Goal: Information Seeking & Learning: Learn about a topic

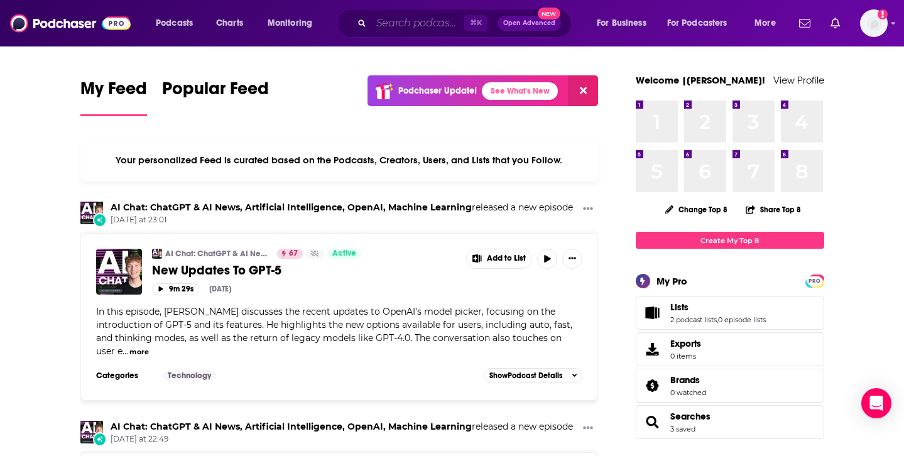
click at [411, 19] on input "Search podcasts, credits, & more..." at bounding box center [417, 23] width 93 height 20
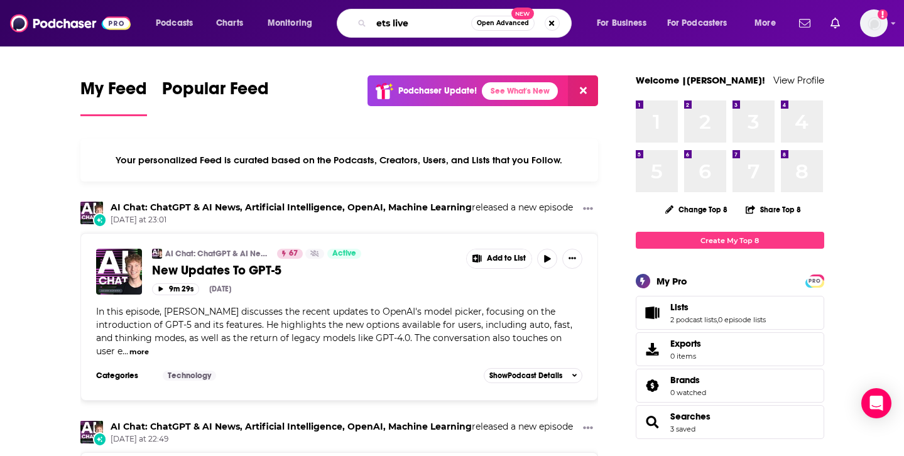
type input "ets live"
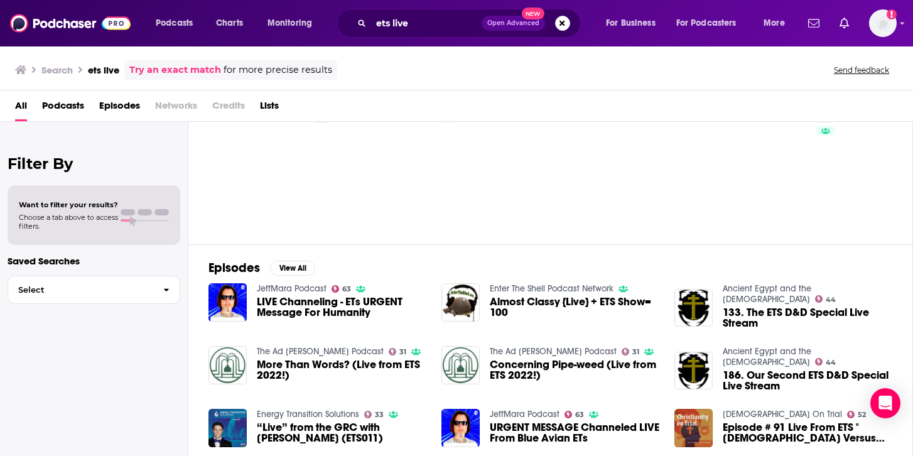
scroll to position [53, 0]
click at [801, 14] on img "Logged in as Ruth_Nebius" at bounding box center [883, 23] width 28 height 28
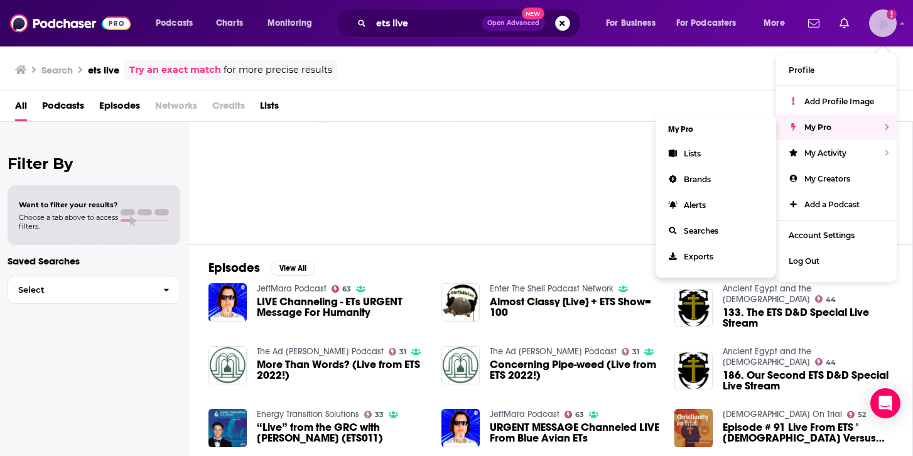
click at [801, 122] on span "My Pro" at bounding box center [817, 126] width 27 height 9
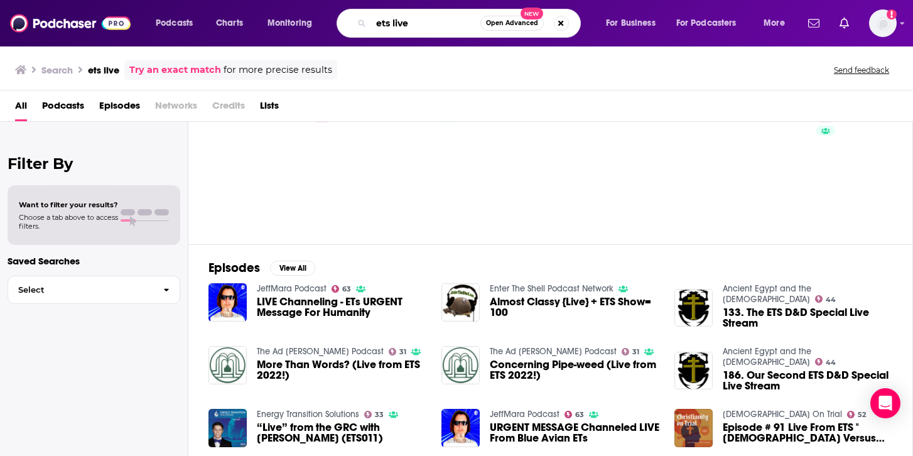
drag, startPoint x: 415, startPoint y: 21, endPoint x: 366, endPoint y: 18, distance: 49.7
click at [366, 18] on div "ets live Open Advanced New" at bounding box center [459, 23] width 244 height 29
type input "the european technology show"
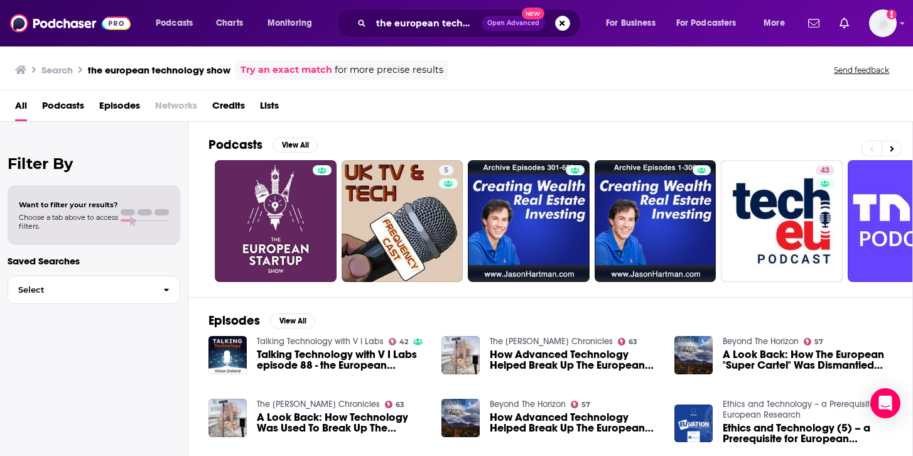
click at [494, 24] on span "Open Advanced" at bounding box center [513, 23] width 52 height 6
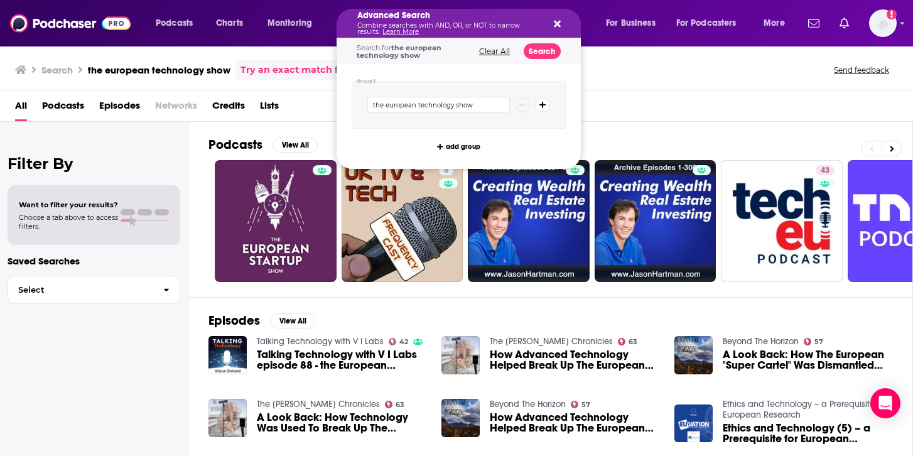
click at [541, 102] on icon "Search podcasts, credits, & more..." at bounding box center [542, 105] width 7 height 8
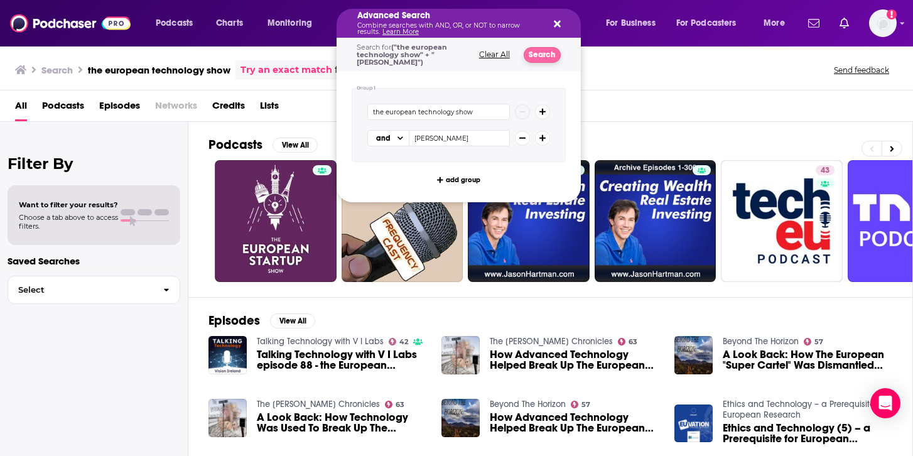
type input "seb john"
click at [546, 55] on button "Search" at bounding box center [542, 55] width 37 height 16
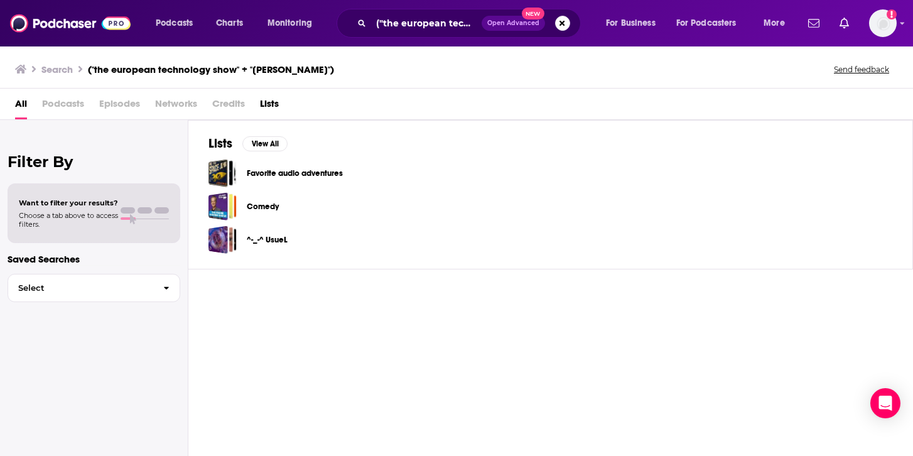
click at [511, 30] on button "Open Advanced New" at bounding box center [513, 23] width 63 height 15
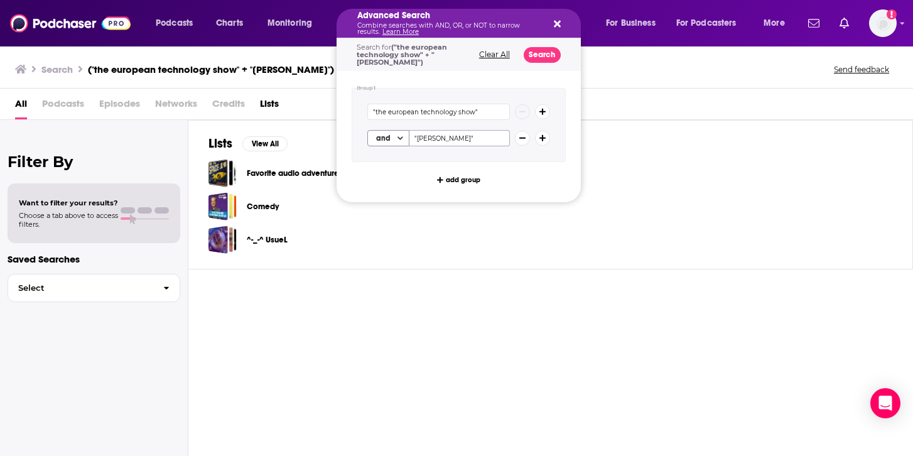
drag, startPoint x: 451, startPoint y: 136, endPoint x: 407, endPoint y: 129, distance: 44.4
click at [405, 133] on div "and "seb john"" at bounding box center [438, 138] width 143 height 16
type input "Luke night"
click at [534, 53] on button "Search" at bounding box center [542, 55] width 37 height 16
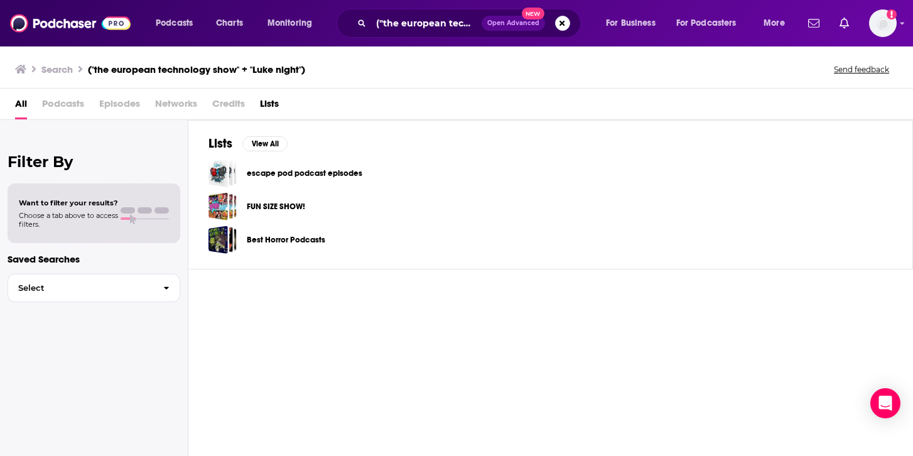
click at [50, 99] on span "Podcasts" at bounding box center [63, 107] width 42 height 26
click at [45, 61] on div "Search ("the european technology show" + "Luke night") Send feedback" at bounding box center [454, 69] width 878 height 18
click at [77, 21] on img at bounding box center [70, 23] width 121 height 24
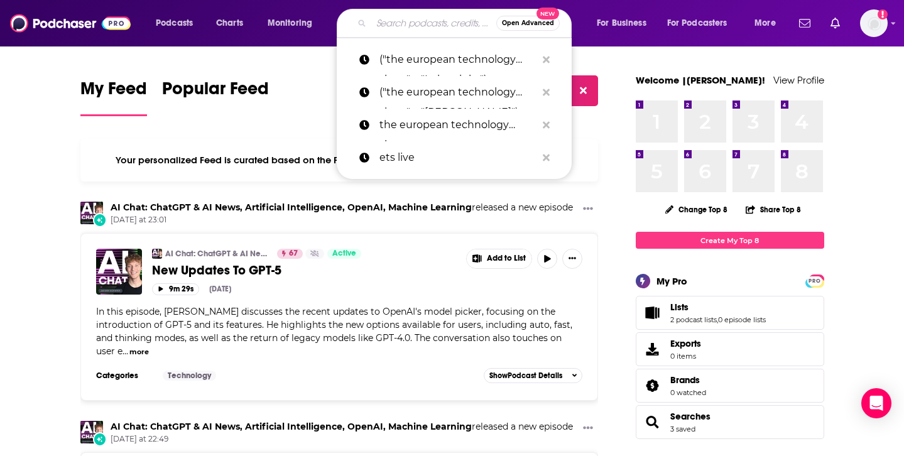
click at [428, 30] on input "Search podcasts, credits, & more..." at bounding box center [433, 23] width 125 height 20
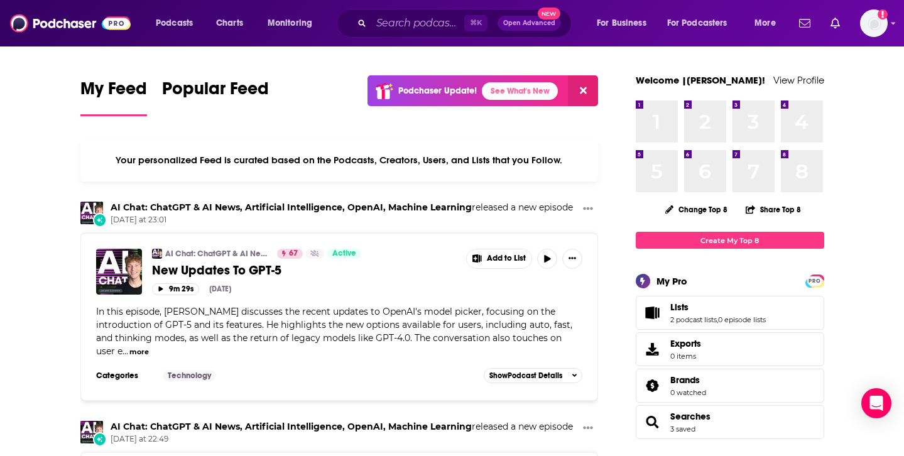
click at [328, 86] on div "My Feed Popular Feed Podchaser Update! See What's New" at bounding box center [339, 96] width 518 height 43
click at [170, 23] on span "Podcasts" at bounding box center [174, 23] width 37 height 18
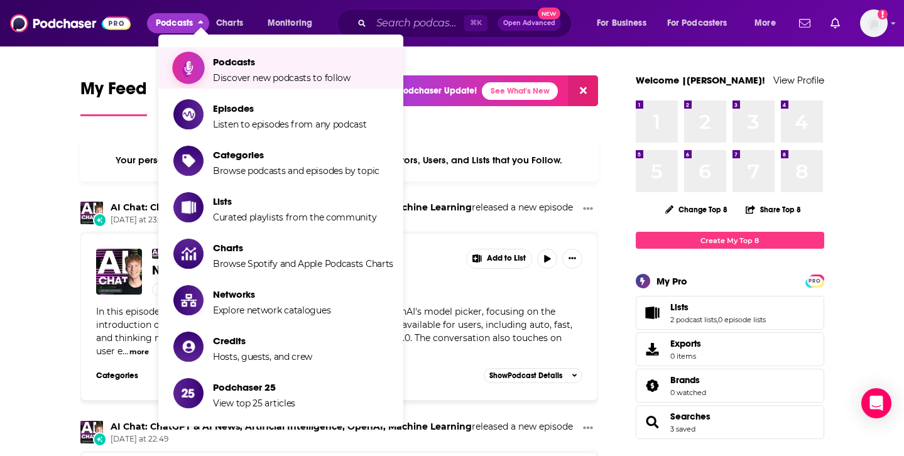
click at [258, 67] on span "Podcasts" at bounding box center [282, 62] width 138 height 12
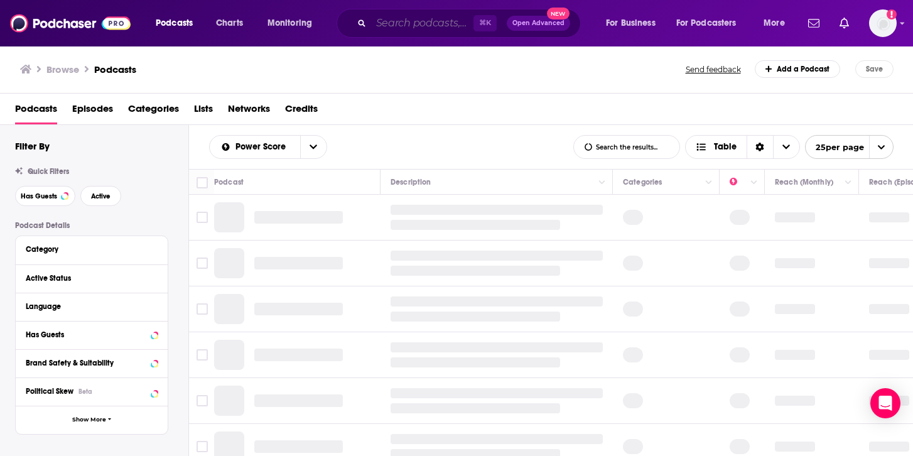
click at [404, 22] on input "Search podcasts, credits, & more..." at bounding box center [422, 23] width 102 height 20
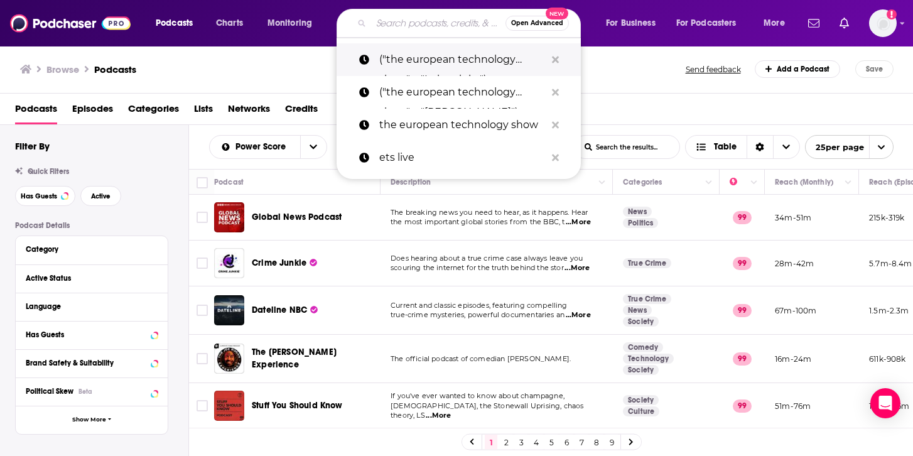
click at [408, 67] on p "("the european technology show" + "Luke night")" at bounding box center [462, 59] width 166 height 33
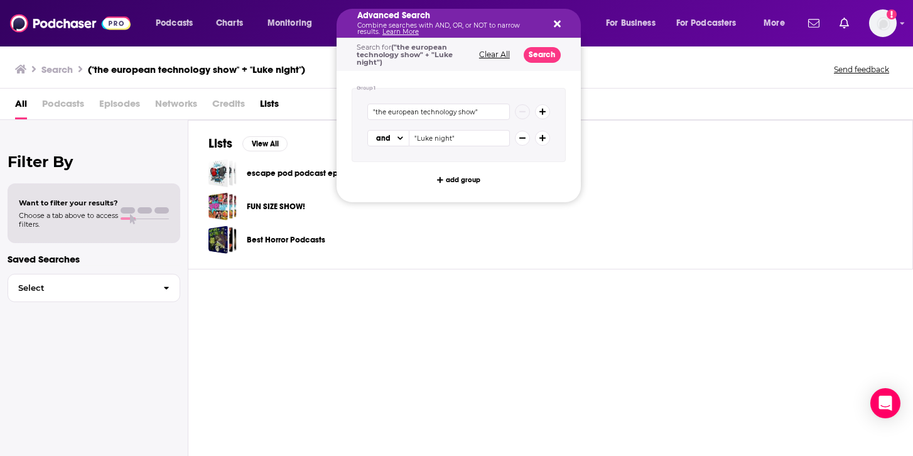
click at [522, 136] on icon "Search podcasts, credits, & more..." at bounding box center [522, 138] width 7 height 8
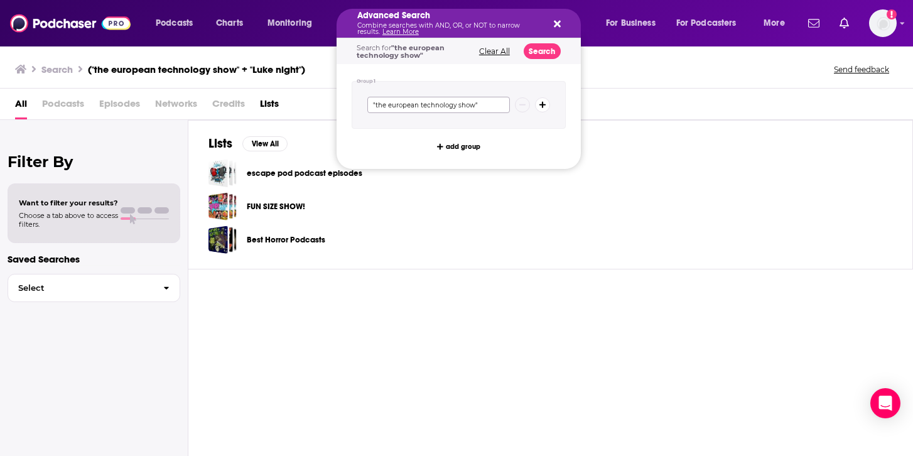
click at [489, 104] on input ""the european technology show"" at bounding box center [438, 105] width 143 height 16
click at [551, 50] on button "Search" at bounding box center [542, 51] width 37 height 16
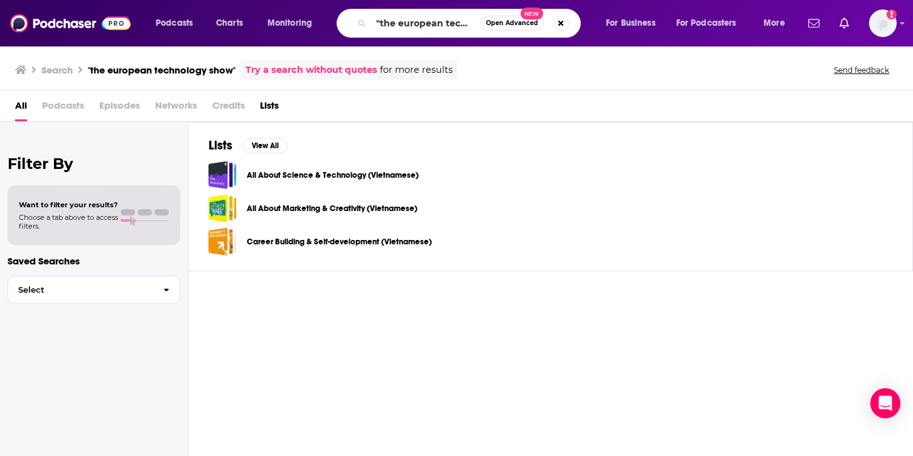
click at [59, 106] on span "Podcasts" at bounding box center [63, 108] width 42 height 26
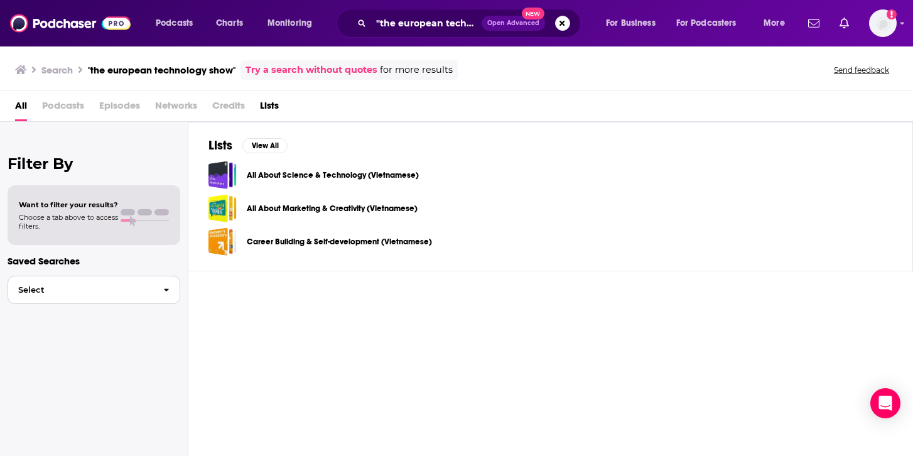
click at [141, 299] on button "Select" at bounding box center [94, 290] width 173 height 28
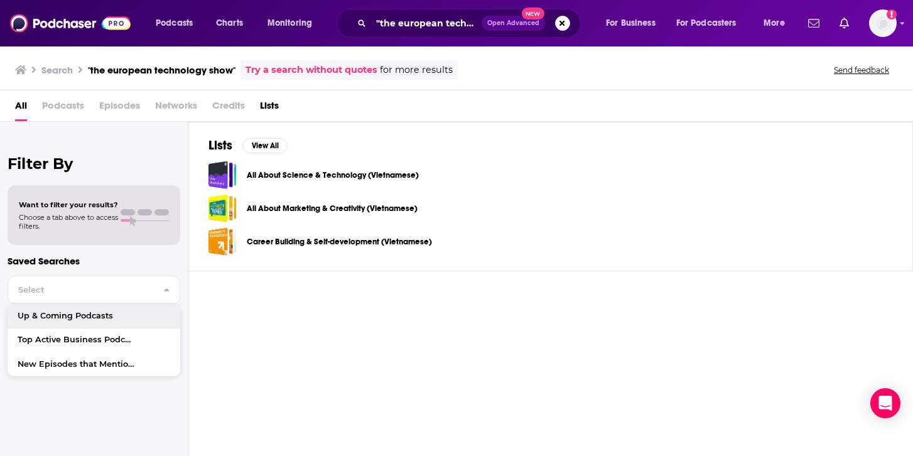
click at [399, 374] on div "Lists View All All About Science & Technology (Vietnamese) All About Marketing …" at bounding box center [550, 290] width 725 height 337
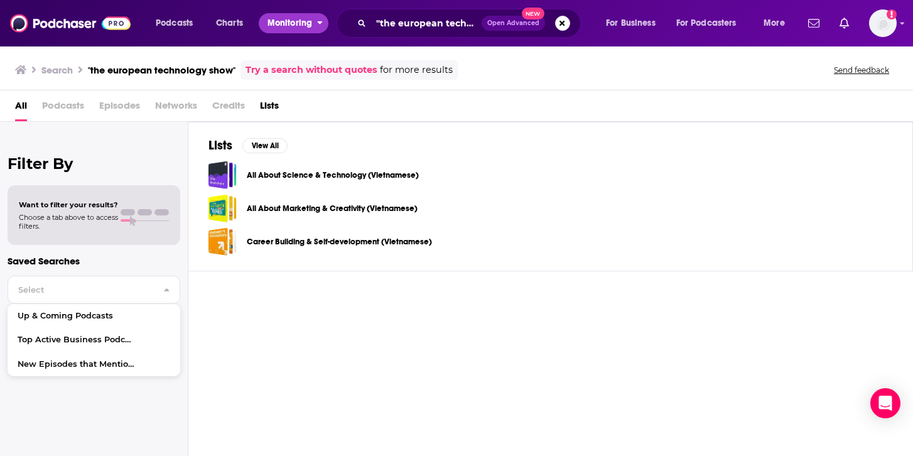
click at [291, 30] on span "Monitoring" at bounding box center [290, 23] width 45 height 18
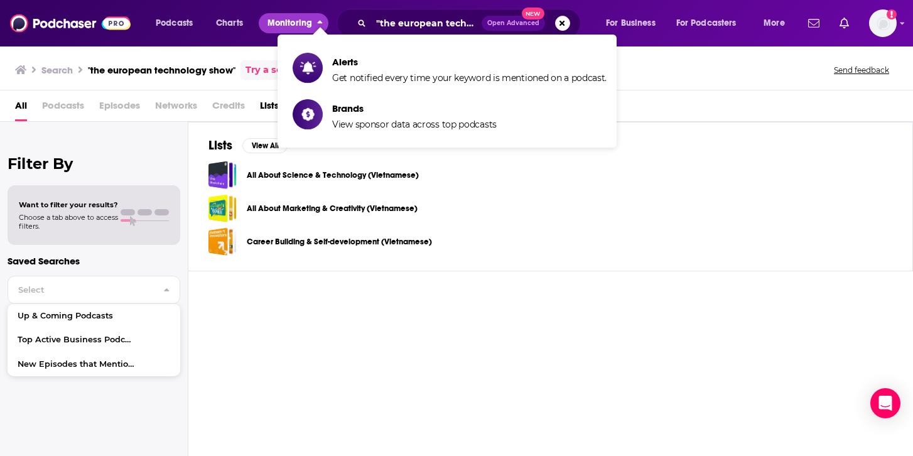
click at [291, 30] on span "Monitoring" at bounding box center [290, 23] width 45 height 18
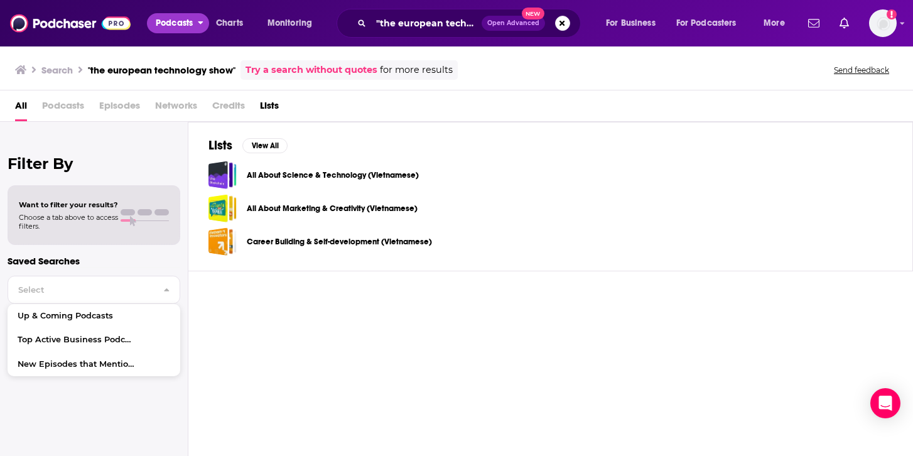
click at [176, 23] on span "Podcasts" at bounding box center [174, 23] width 37 height 18
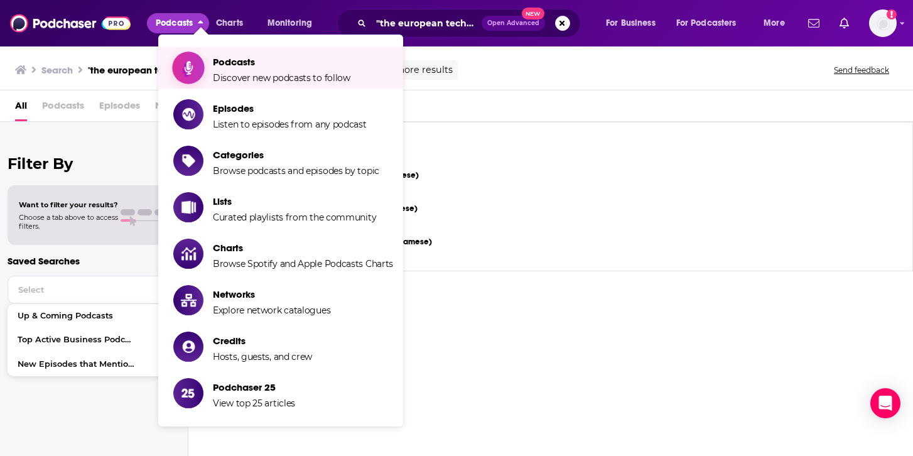
click at [191, 62] on icon "Show item sub-menu" at bounding box center [189, 68] width 16 height 16
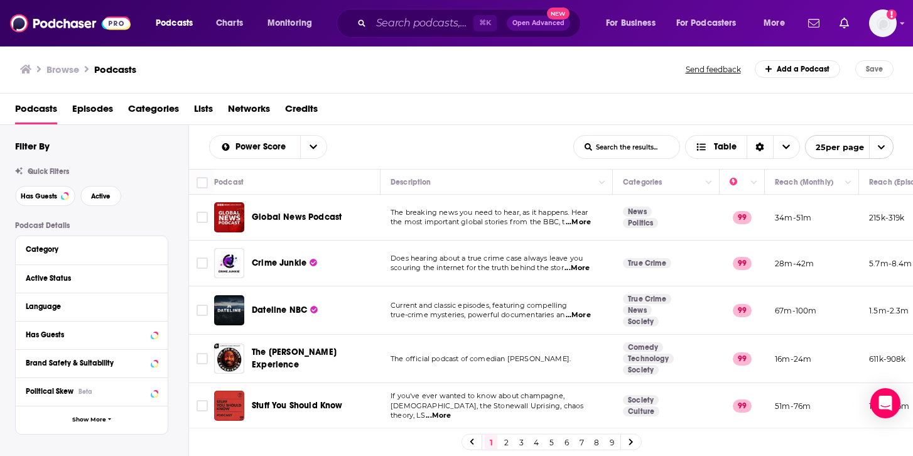
click at [778, 70] on link "Add a Podcast" at bounding box center [798, 69] width 86 height 18
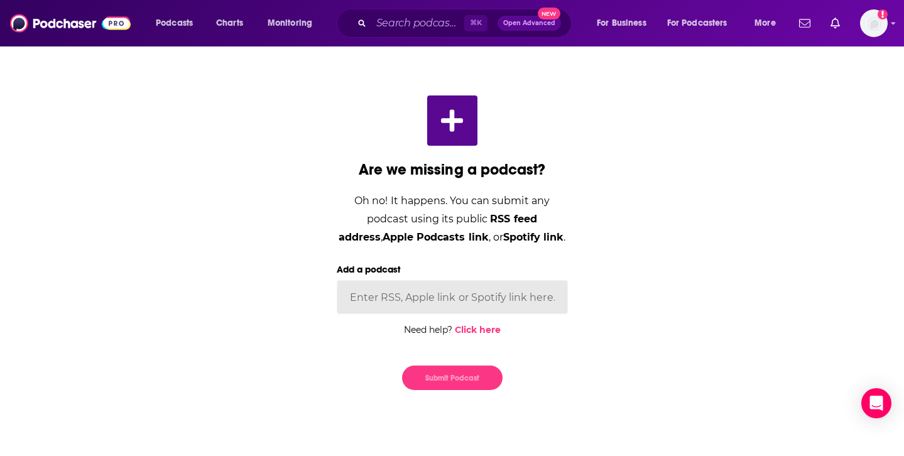
click at [389, 300] on input "Add a podcast" at bounding box center [452, 297] width 231 height 34
type input "y"
type input "the european technology show"
drag, startPoint x: 499, startPoint y: 284, endPoint x: 490, endPoint y: 288, distance: 9.9
click at [490, 288] on input "the european technology show" at bounding box center [452, 297] width 231 height 34
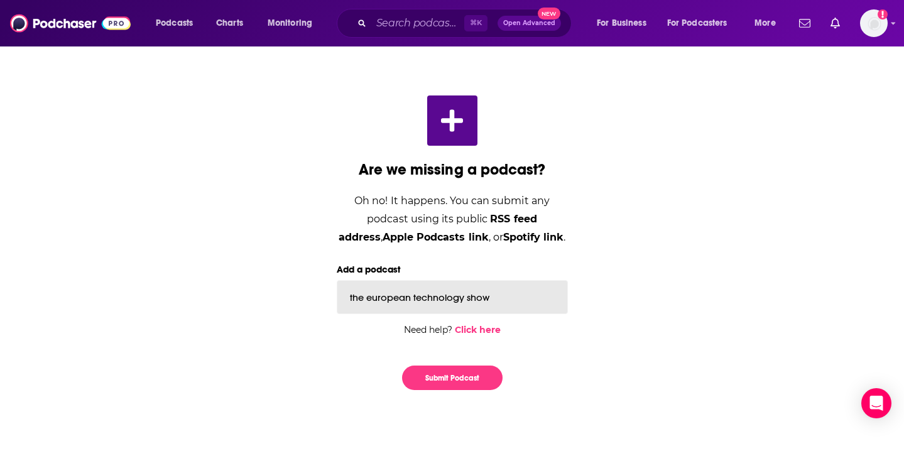
drag, startPoint x: 499, startPoint y: 298, endPoint x: 256, endPoint y: 283, distance: 242.8
click at [256, 283] on div "Are we missing a podcast? Oh no! It happens. You can submit any podcast using i…" at bounding box center [452, 242] width 762 height 335
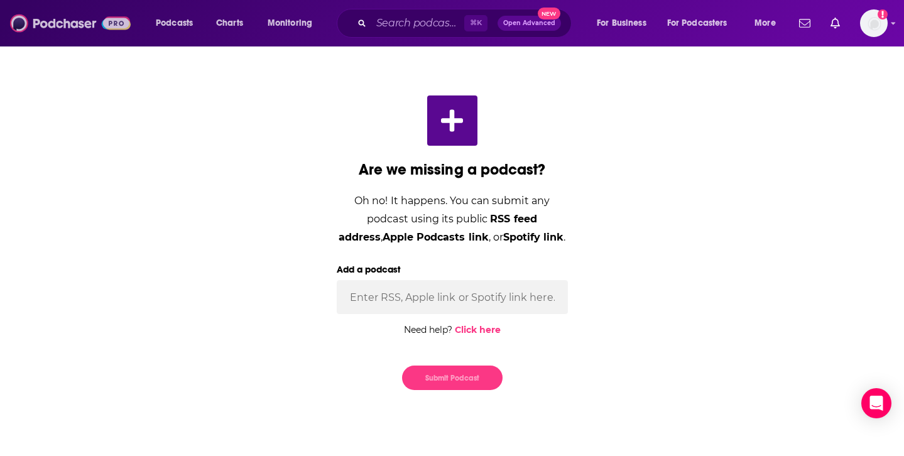
click at [58, 24] on img at bounding box center [70, 23] width 121 height 24
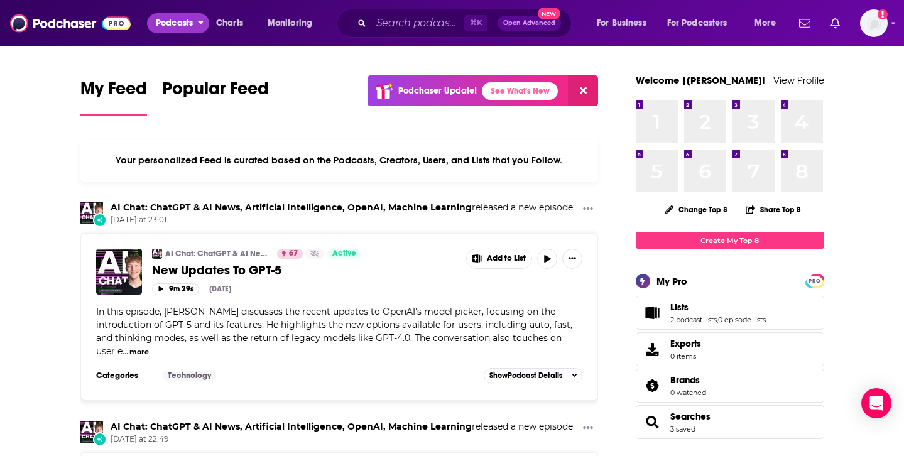
click at [188, 19] on span "Podcasts" at bounding box center [174, 23] width 37 height 18
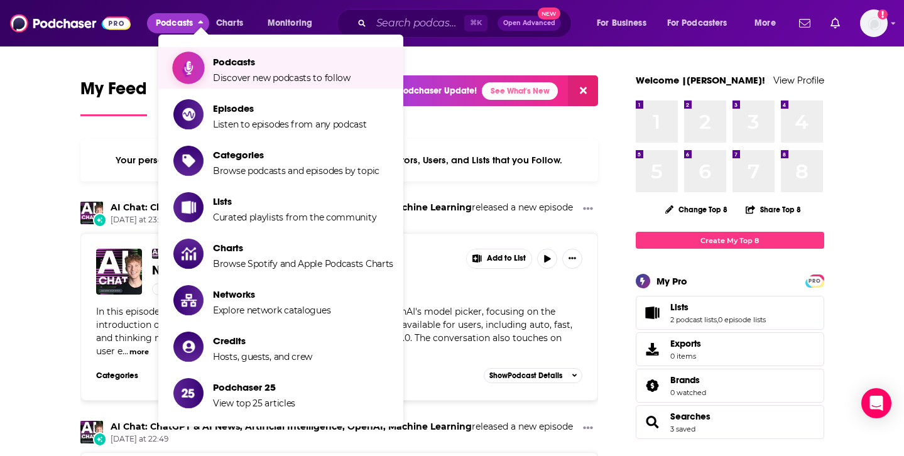
click at [199, 61] on span "Show item sub-menu" at bounding box center [188, 67] width 97 height 97
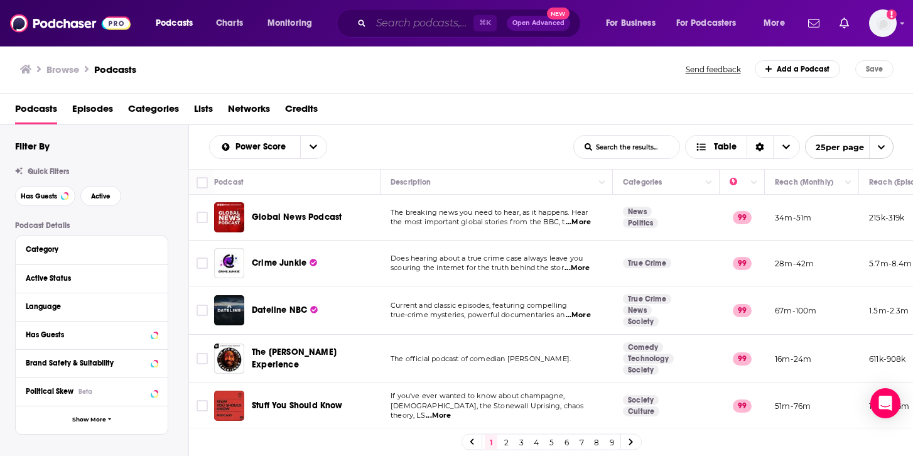
click at [403, 31] on input "Search podcasts, credits, & more..." at bounding box center [422, 23] width 102 height 20
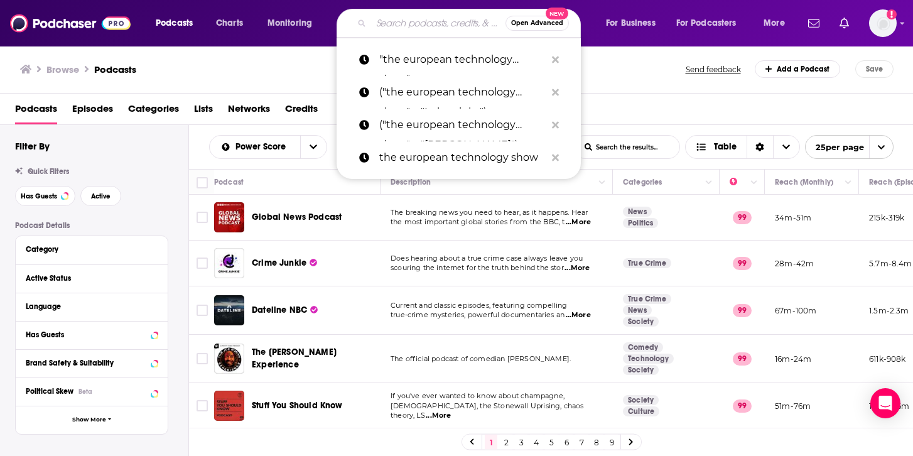
click at [540, 22] on span "Open Advanced" at bounding box center [537, 23] width 52 height 6
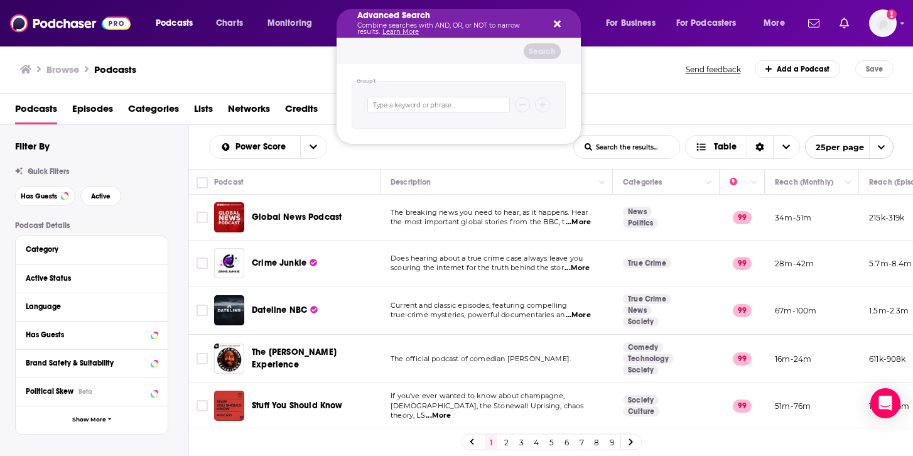
click at [557, 22] on icon "Search podcasts, credits, & more..." at bounding box center [557, 24] width 7 height 7
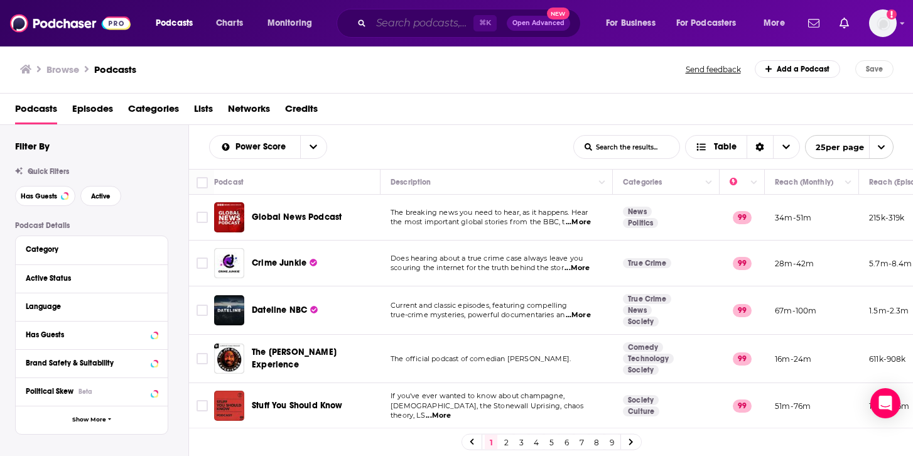
click at [418, 25] on input "Search podcasts, credits, & more..." at bounding box center [422, 23] width 102 height 20
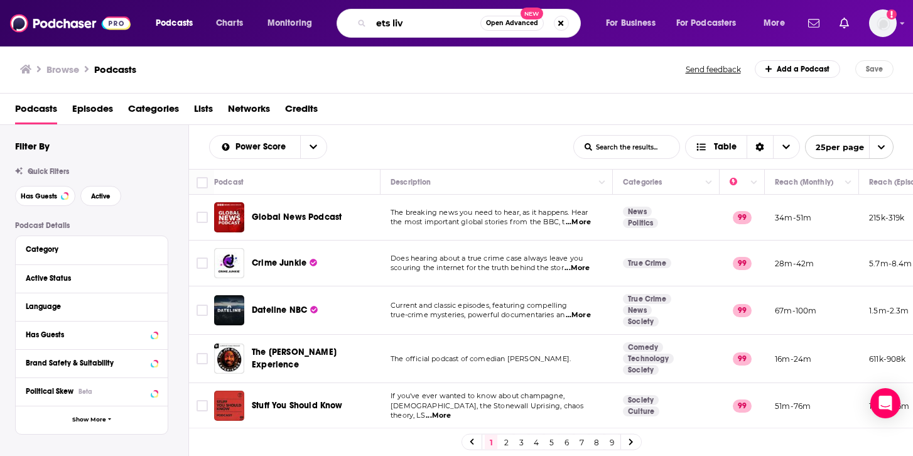
type input "ets live"
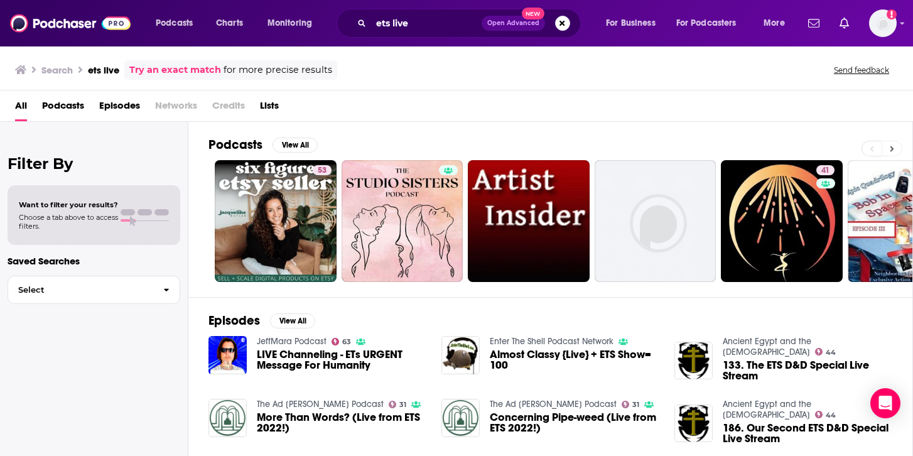
click at [801, 150] on button at bounding box center [892, 149] width 21 height 16
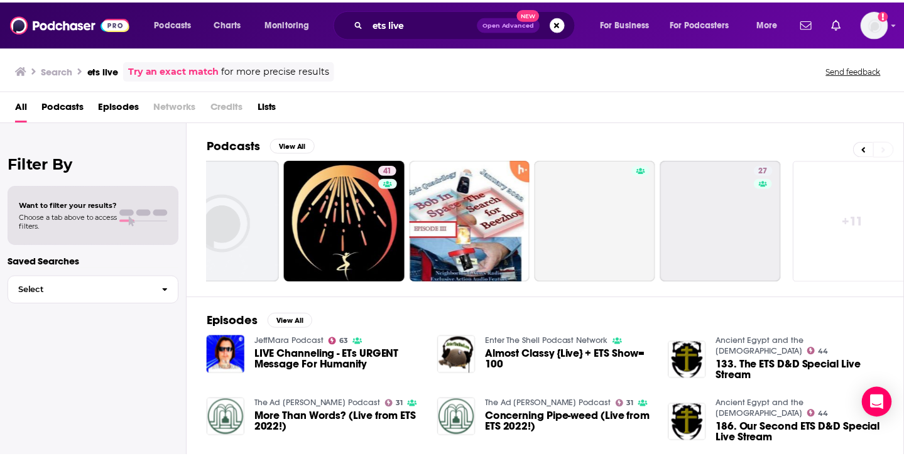
scroll to position [0, 449]
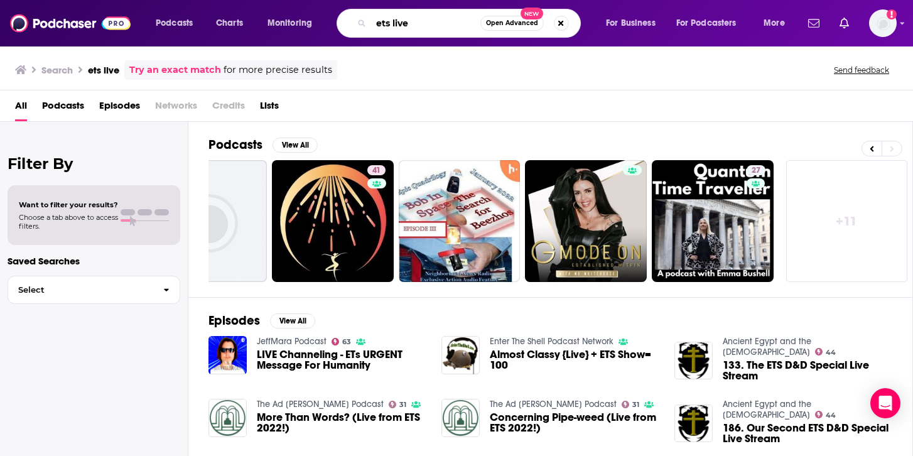
click at [438, 30] on input "ets live" at bounding box center [425, 23] width 109 height 20
type input "e"
type input "No priors"
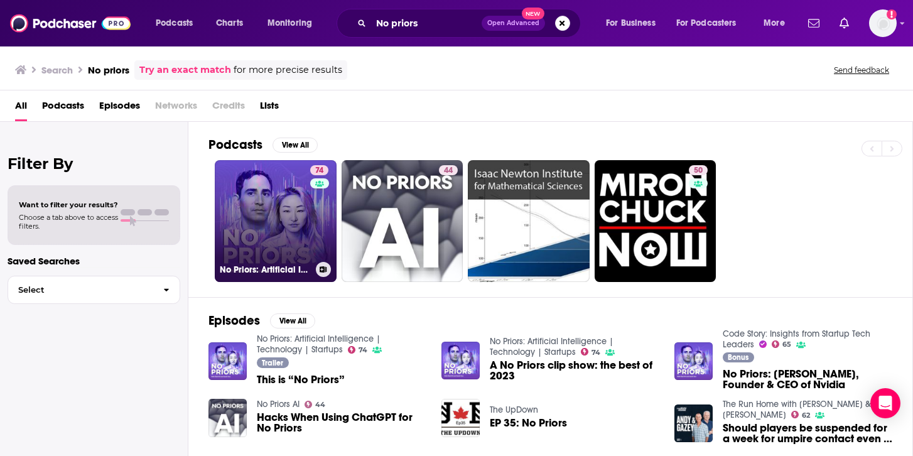
click at [278, 210] on link "74 No Priors: Artificial Intelligence | Technology | Startups" at bounding box center [276, 221] width 122 height 122
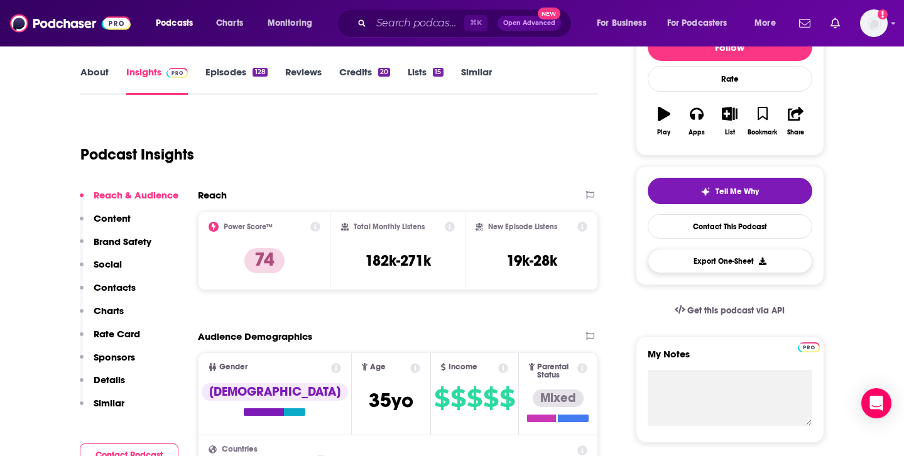
scroll to position [172, 0]
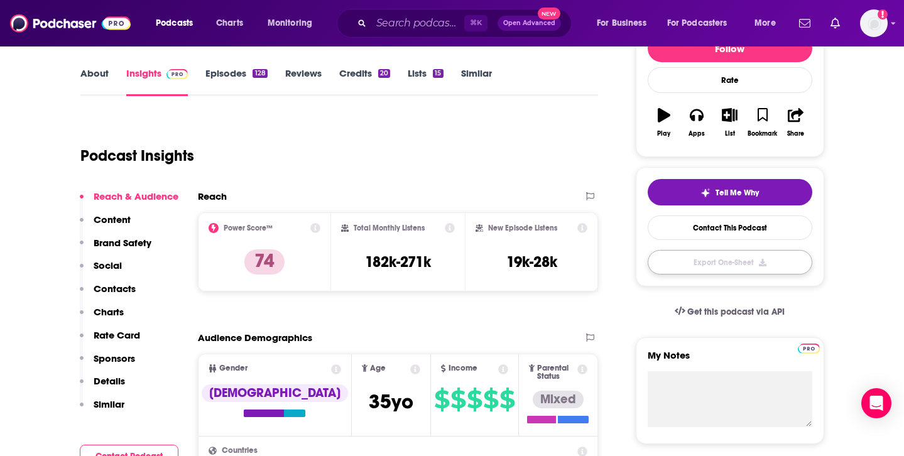
click at [730, 259] on button "Export One-Sheet" at bounding box center [729, 262] width 165 height 24
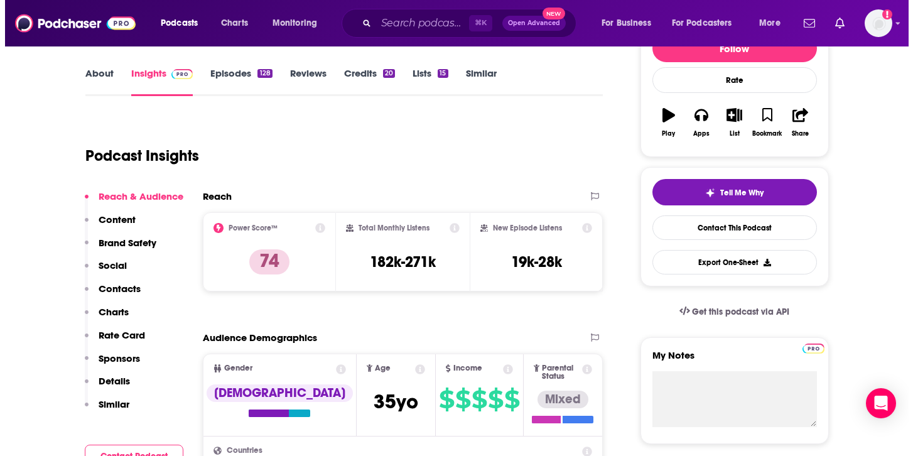
scroll to position [0, 0]
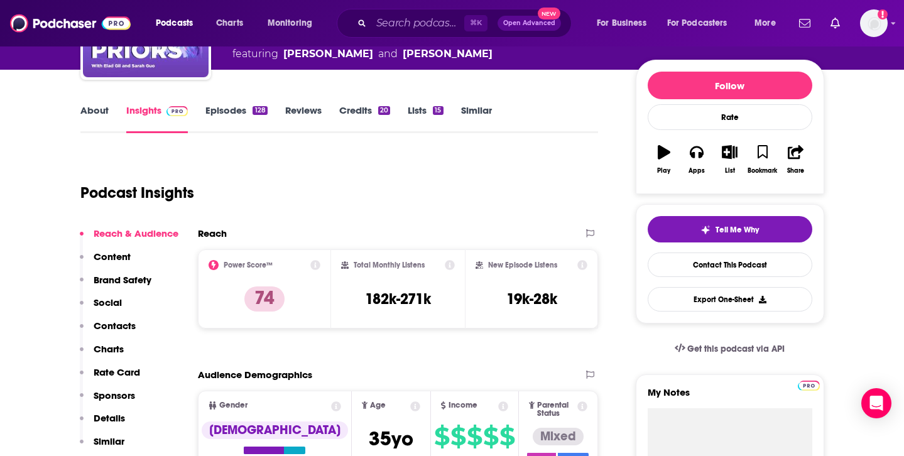
scroll to position [135, 0]
click at [764, 158] on icon "button" at bounding box center [762, 152] width 11 height 14
click at [754, 121] on div "Rate" at bounding box center [729, 117] width 165 height 26
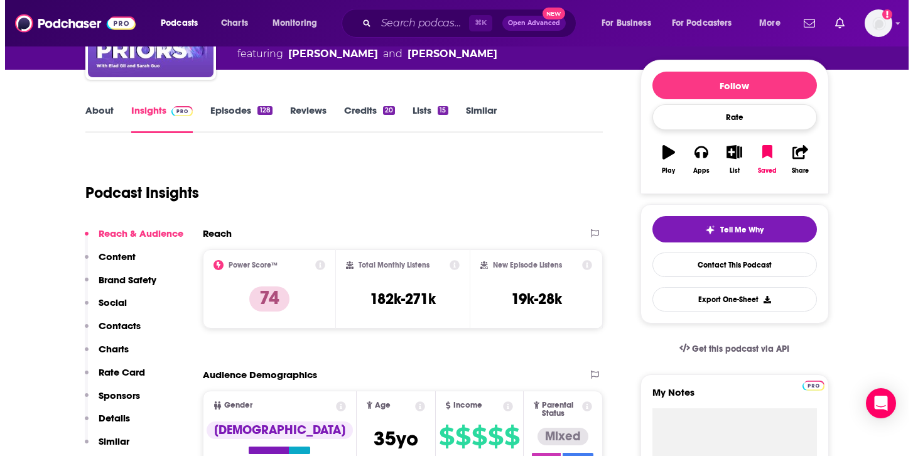
scroll to position [0, 0]
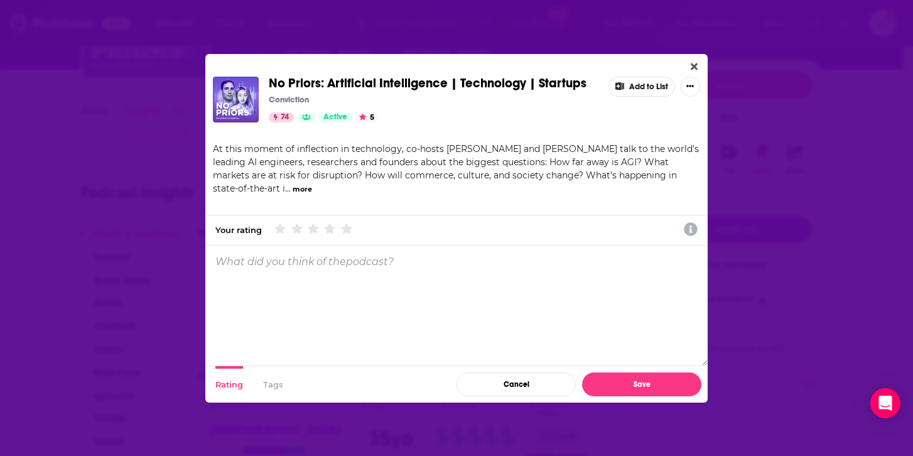
click at [627, 84] on button "Add to List" at bounding box center [642, 87] width 67 height 20
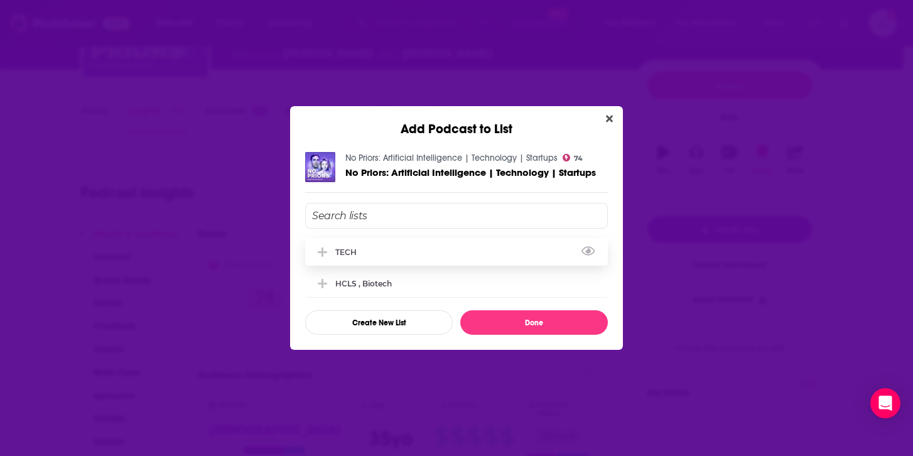
click at [327, 249] on span "Add Podcast To List" at bounding box center [323, 252] width 12 height 12
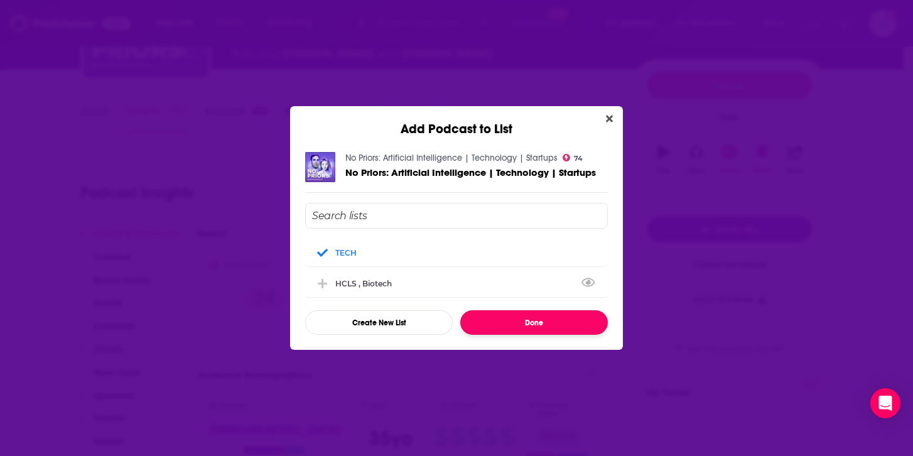
click at [533, 324] on button "Done" at bounding box center [534, 322] width 148 height 24
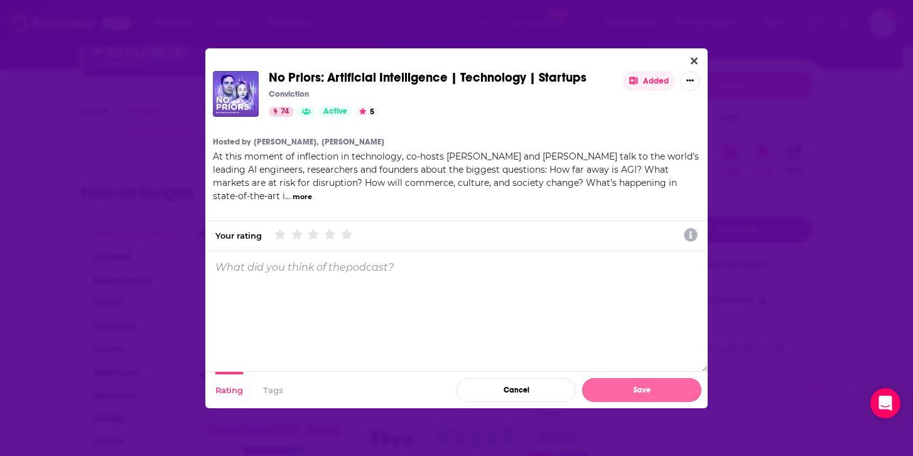
click at [666, 393] on button "Save" at bounding box center [641, 390] width 119 height 24
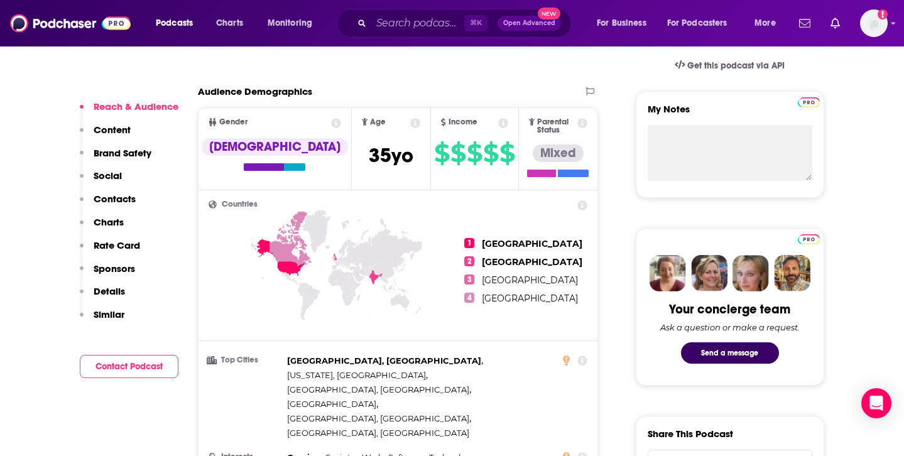
scroll to position [355, 0]
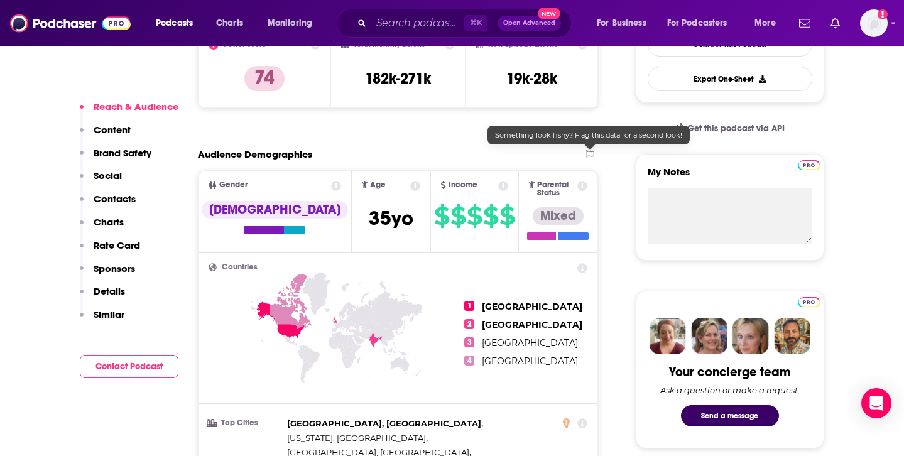
click at [588, 153] on icon at bounding box center [590, 154] width 8 height 8
click at [589, 158] on button at bounding box center [590, 154] width 16 height 12
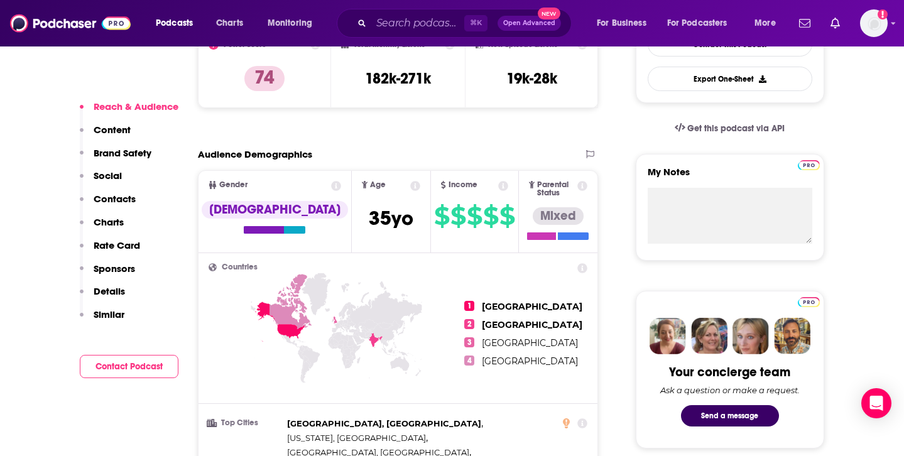
click at [583, 192] on span "Parental Status Mixed" at bounding box center [558, 211] width 79 height 81
click at [122, 251] on p "Rate Card" at bounding box center [117, 245] width 46 height 12
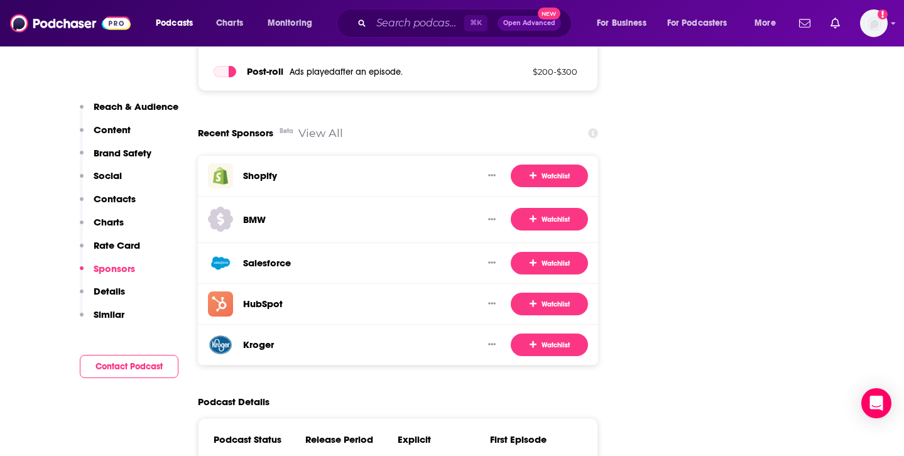
scroll to position [2029, 0]
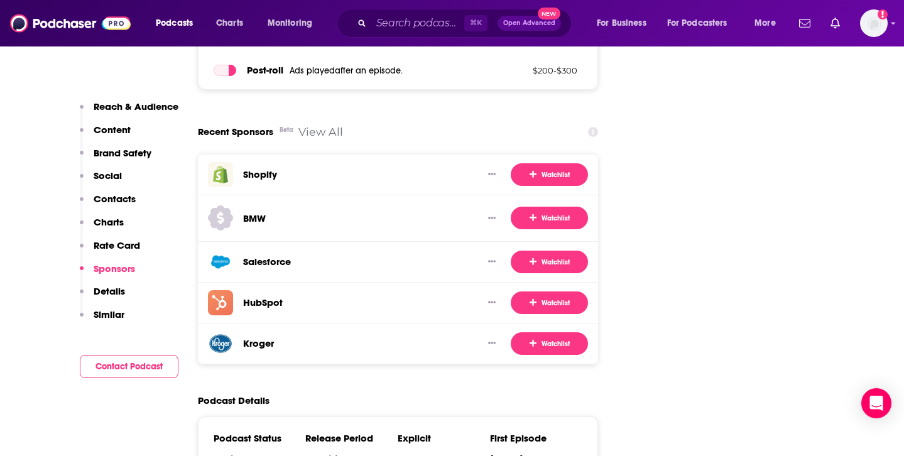
click at [102, 293] on p "Details" at bounding box center [109, 291] width 31 height 12
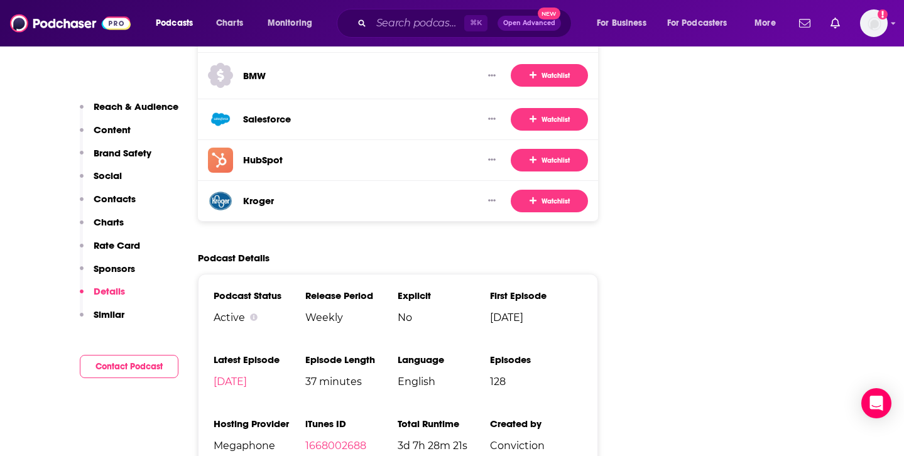
scroll to position [2172, 0]
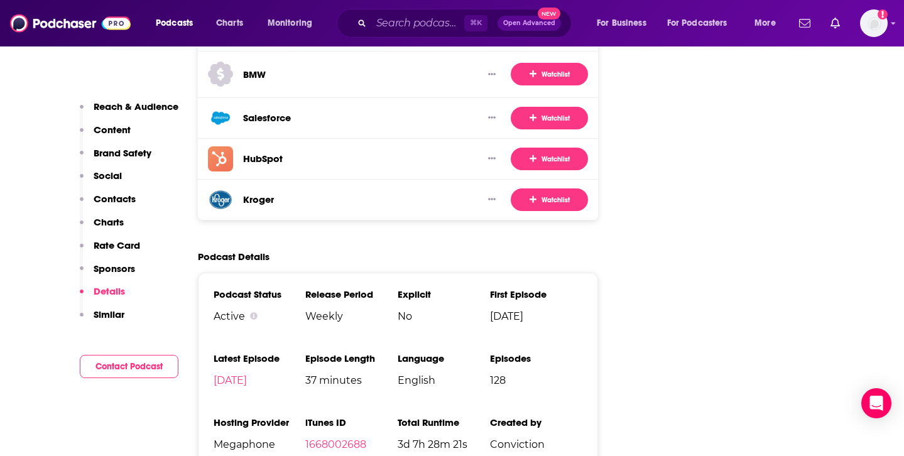
click at [109, 314] on p "Similar" at bounding box center [109, 314] width 31 height 12
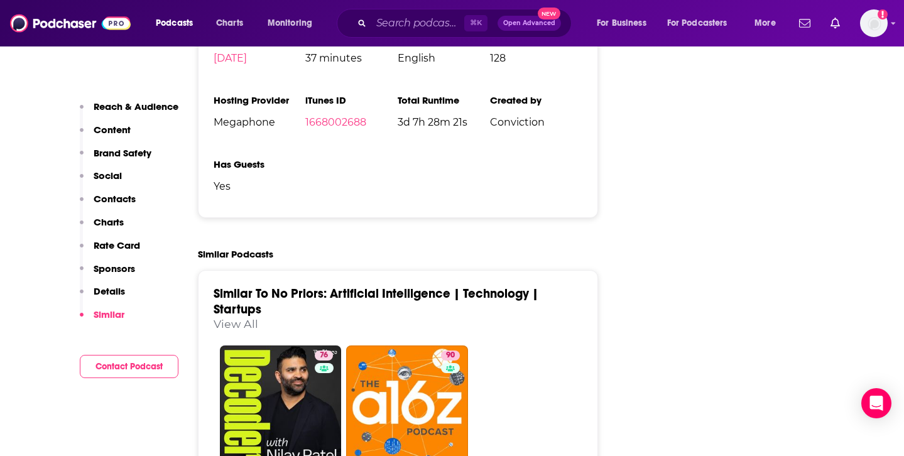
click at [111, 295] on p "Details" at bounding box center [109, 291] width 31 height 12
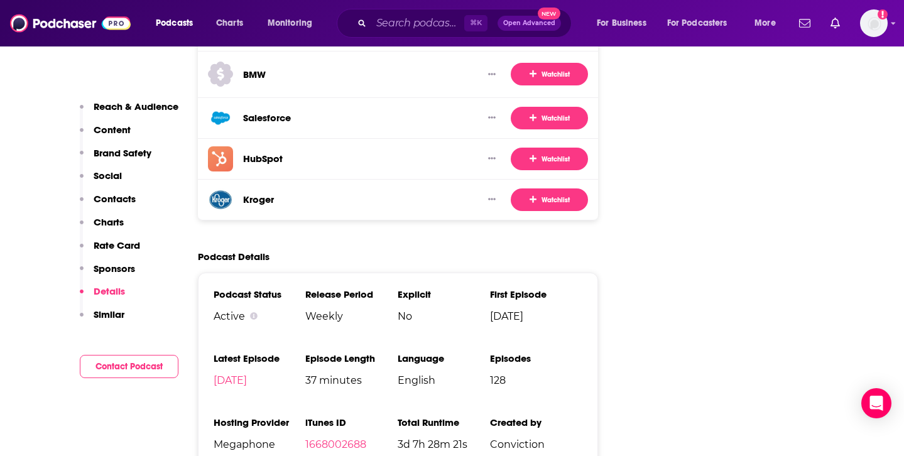
click at [114, 271] on p "Sponsors" at bounding box center [114, 269] width 41 height 12
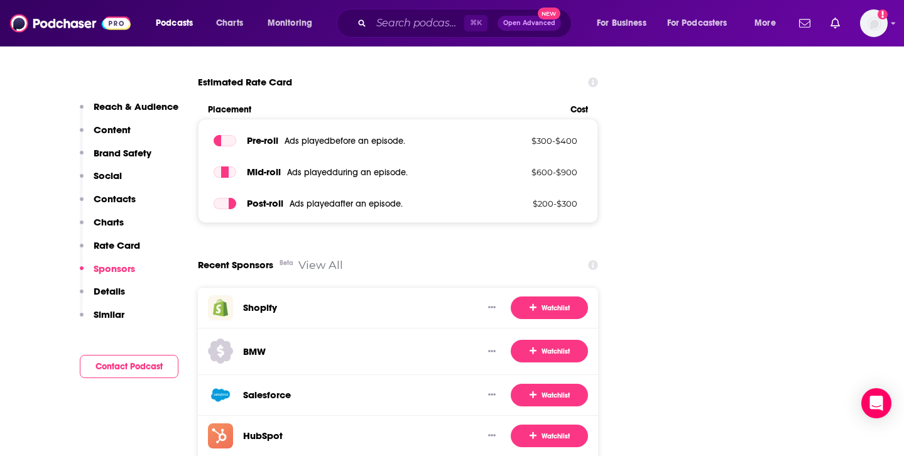
click at [114, 241] on p "Rate Card" at bounding box center [117, 245] width 46 height 12
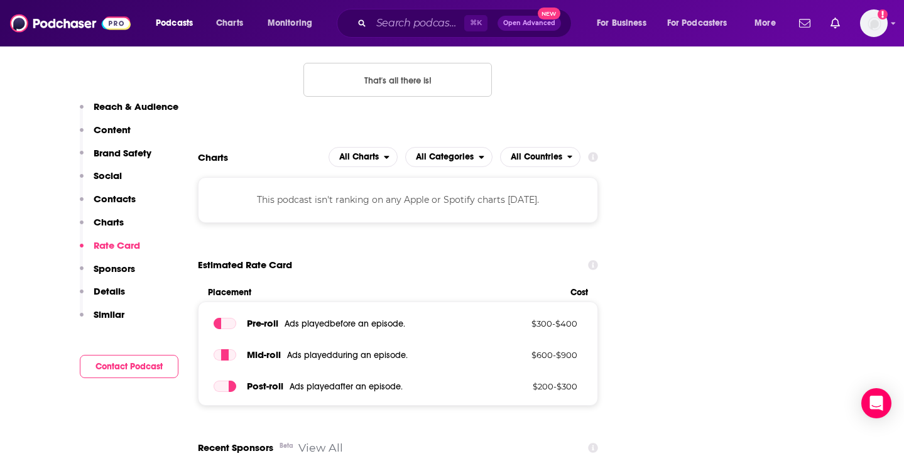
scroll to position [1715, 0]
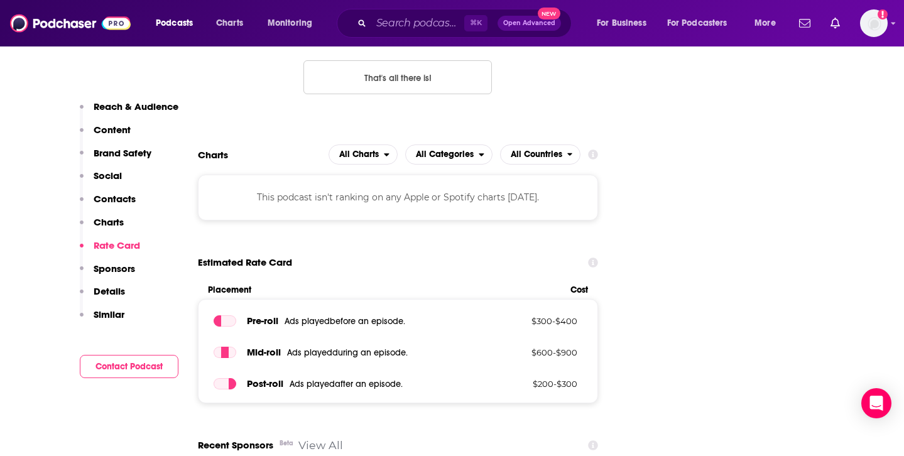
click at [103, 227] on p "Charts" at bounding box center [109, 222] width 30 height 12
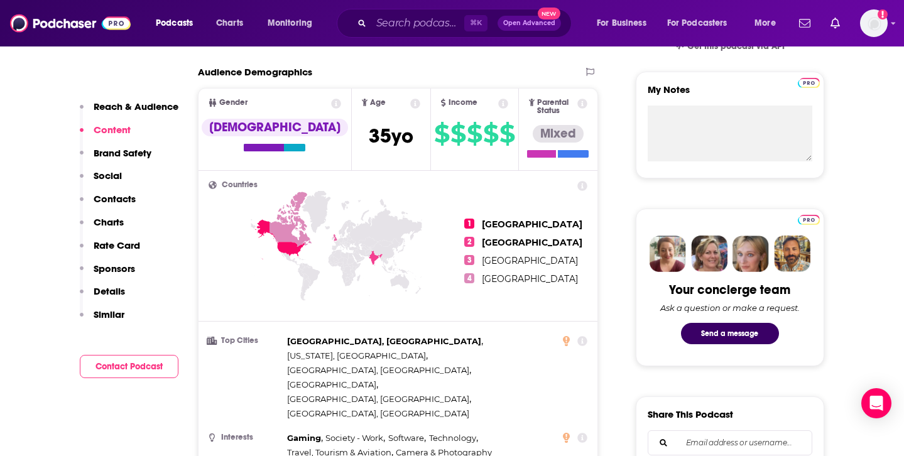
scroll to position [230, 0]
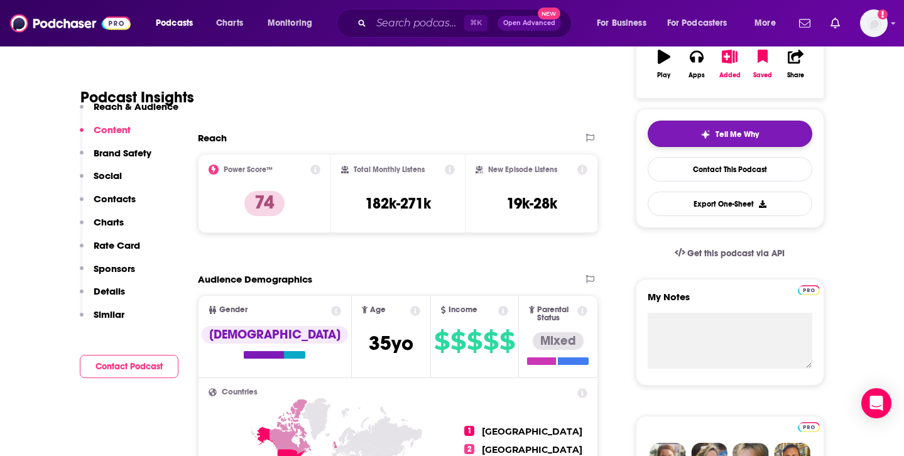
click at [721, 134] on span "Tell Me Why" at bounding box center [736, 134] width 43 height 10
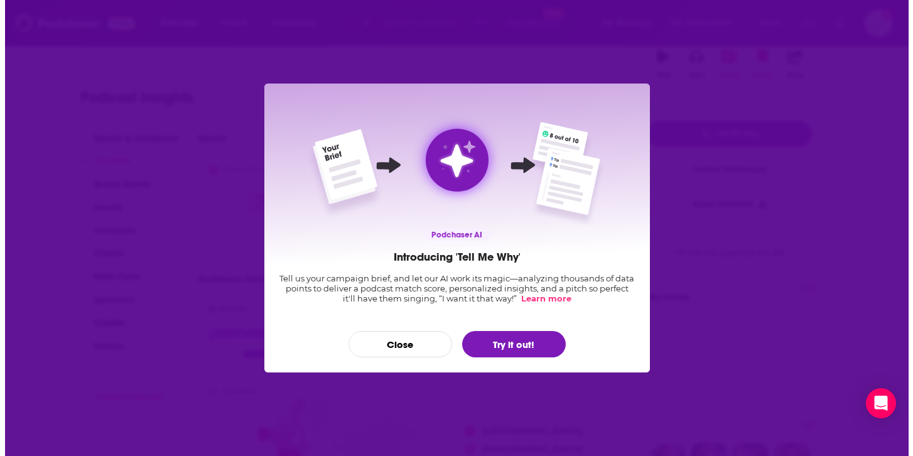
scroll to position [0, 0]
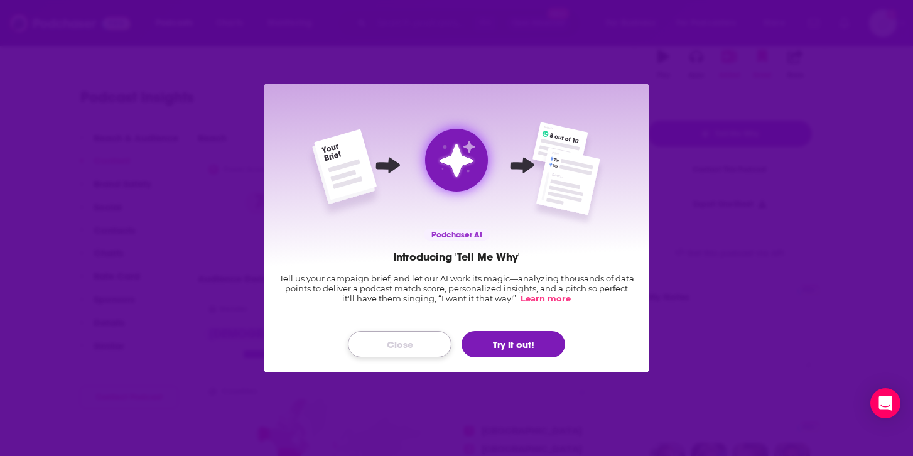
click at [382, 340] on button "Close" at bounding box center [400, 344] width 104 height 26
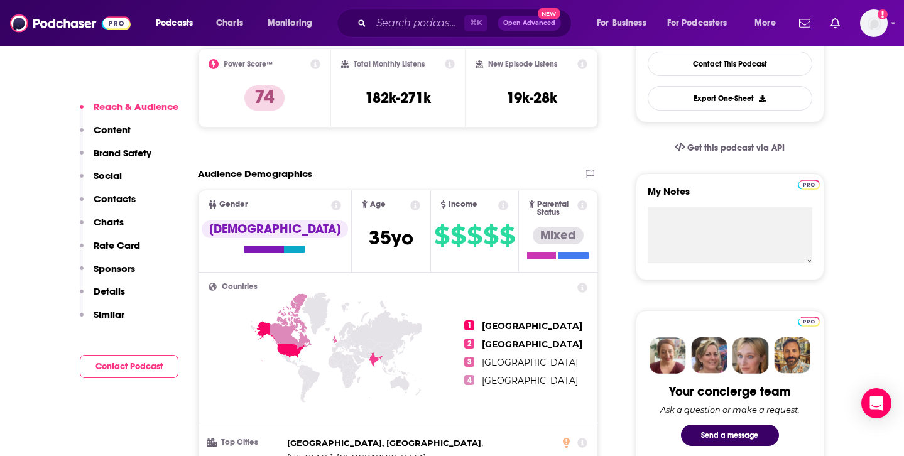
scroll to position [355, 0]
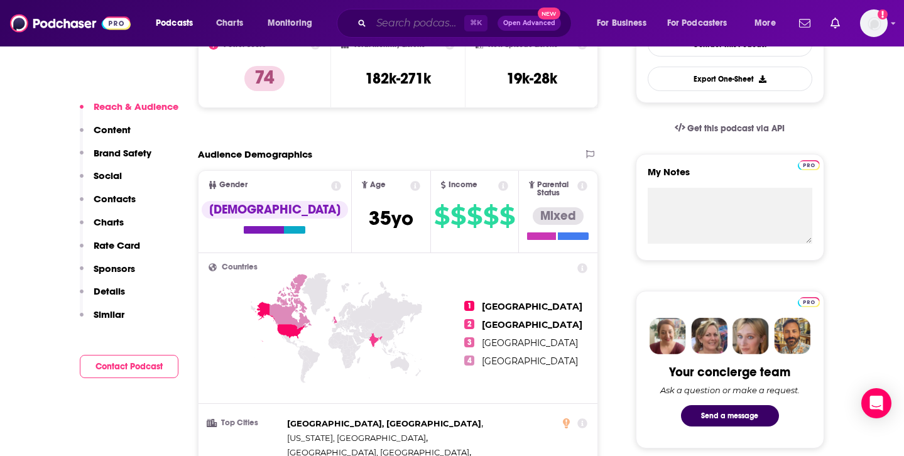
click at [399, 18] on input "Search podcasts, credits, & more..." at bounding box center [417, 23] width 93 height 20
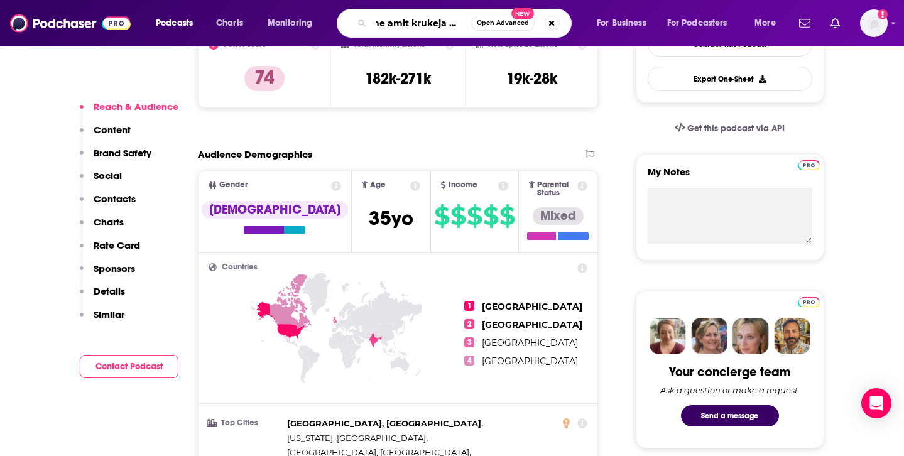
type input "the amit krukeja show"
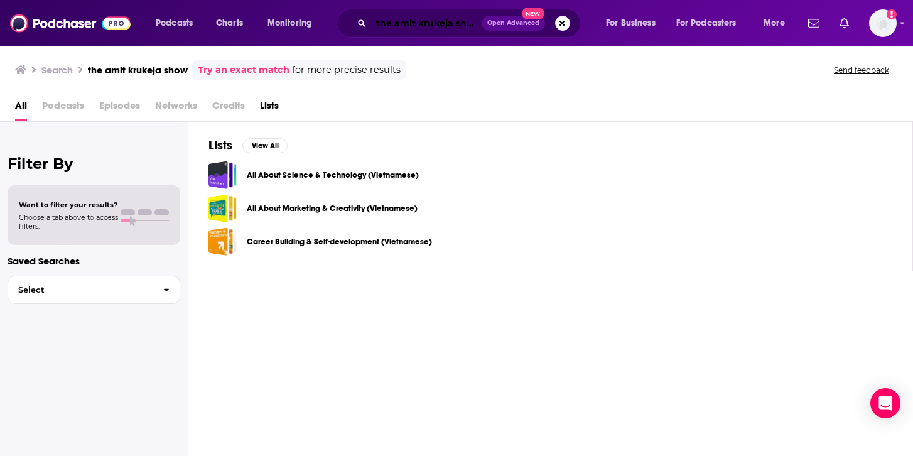
click at [441, 23] on input "the amit krukeja show" at bounding box center [426, 23] width 111 height 20
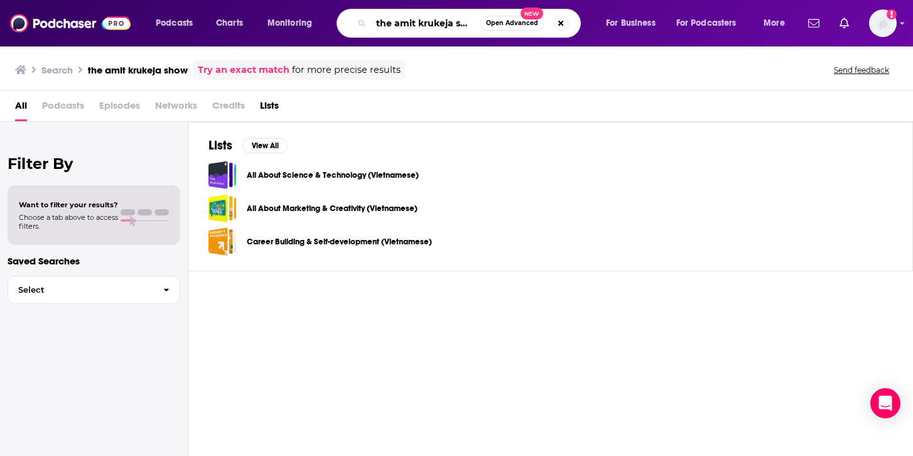
drag, startPoint x: 394, startPoint y: 21, endPoint x: 357, endPoint y: 21, distance: 37.1
click at [357, 21] on div "the amit krukeja show Open Advanced New" at bounding box center [459, 23] width 244 height 29
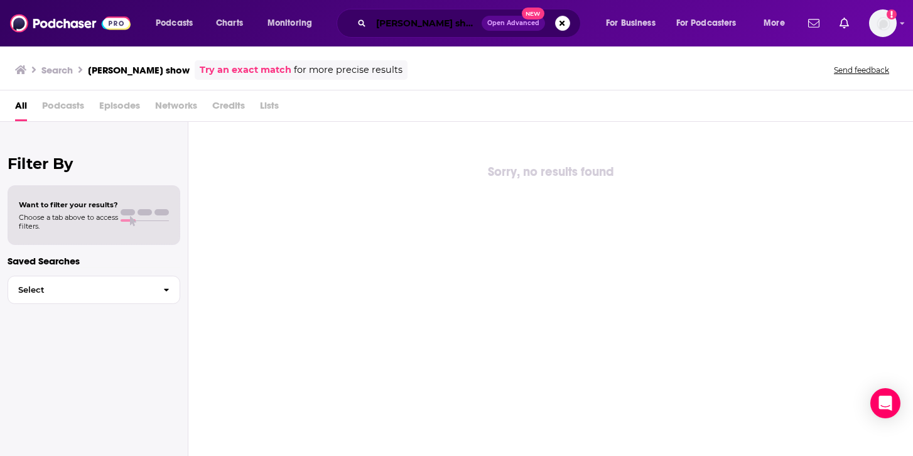
click at [408, 23] on input "[PERSON_NAME] show" at bounding box center [426, 23] width 111 height 20
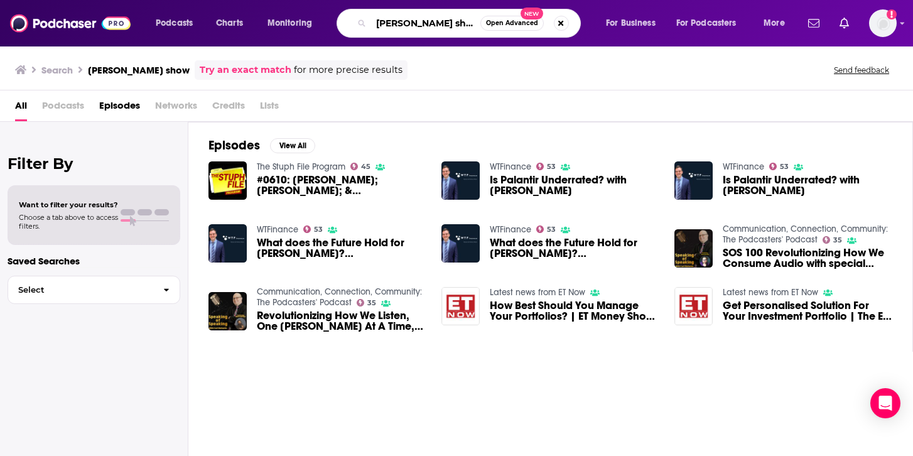
drag, startPoint x: 465, startPoint y: 23, endPoint x: 435, endPoint y: 24, distance: 30.8
click at [435, 24] on input "[PERSON_NAME] show" at bounding box center [425, 23] width 109 height 20
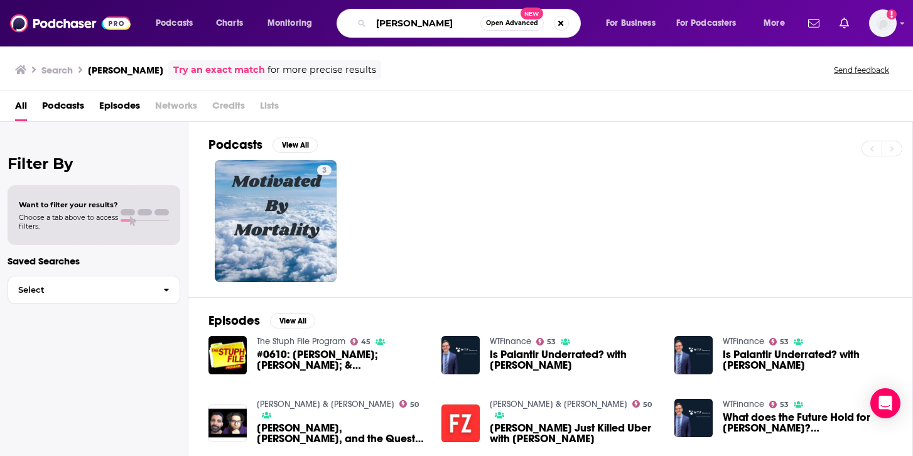
click at [448, 31] on input "[PERSON_NAME]" at bounding box center [425, 23] width 109 height 20
type input "a"
type input "[PERSON_NAME]"
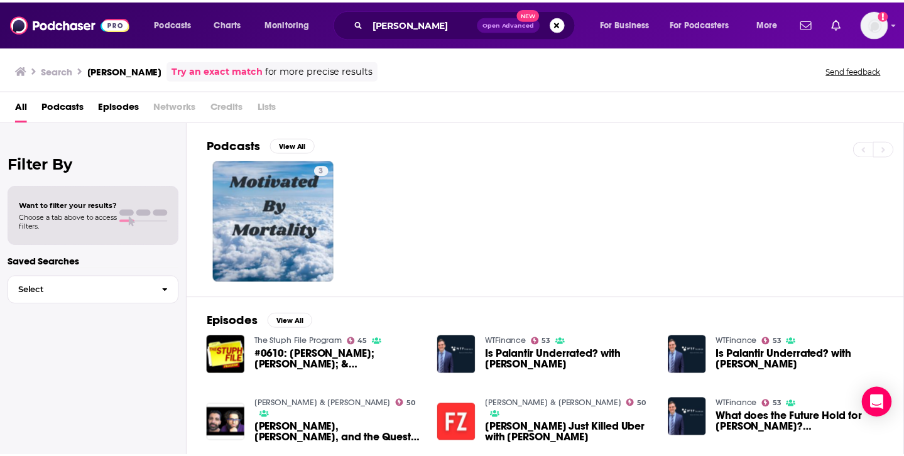
scroll to position [68, 0]
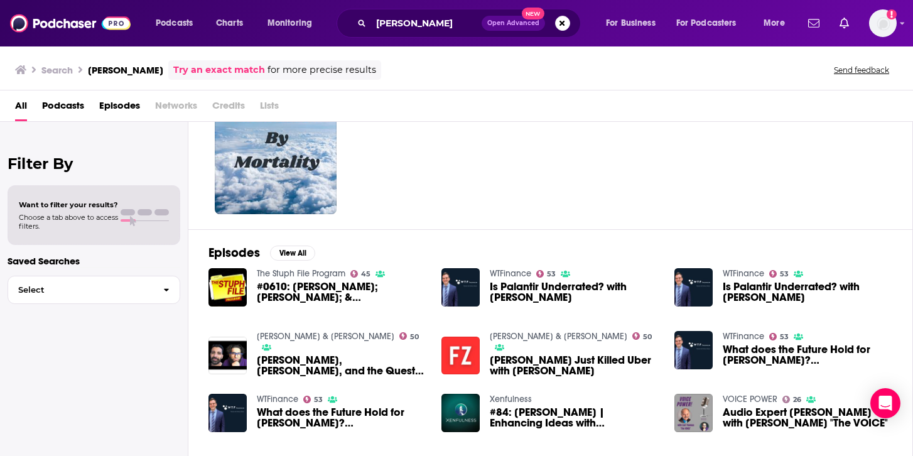
click at [275, 414] on span "What does the Future Hold for [PERSON_NAME]? [PERSON_NAME]" at bounding box center [342, 417] width 170 height 21
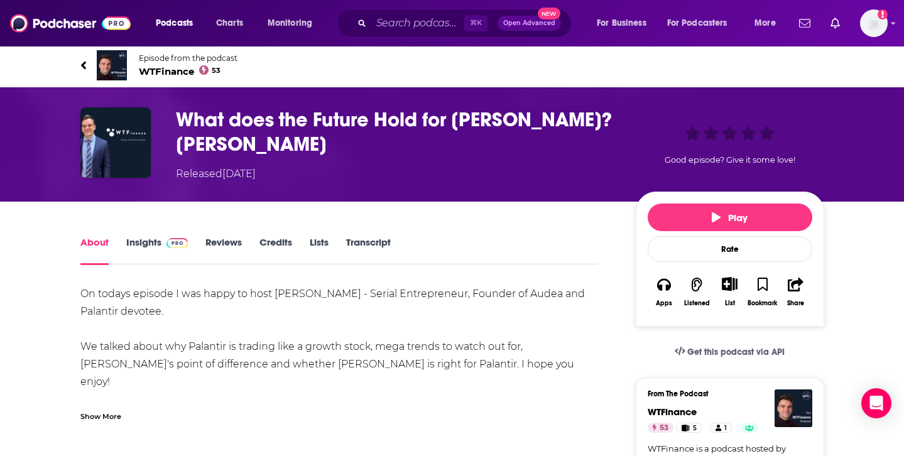
scroll to position [3, 0]
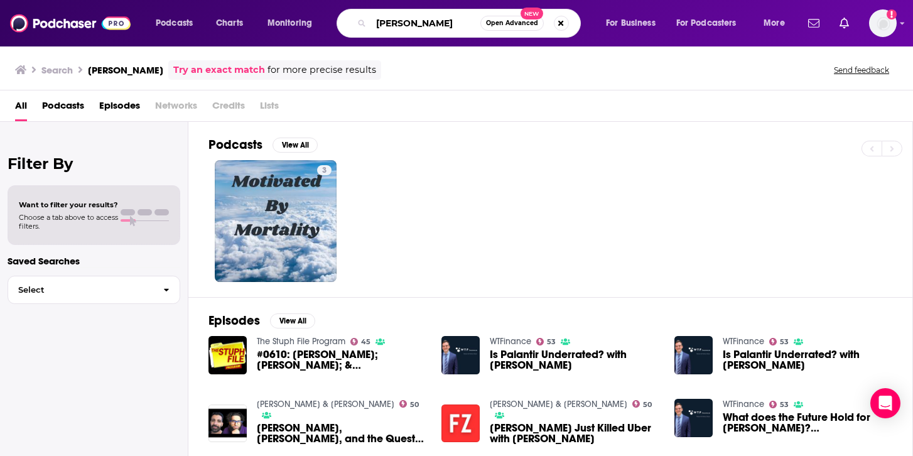
drag, startPoint x: 445, startPoint y: 26, endPoint x: 348, endPoint y: 22, distance: 96.8
click at [348, 22] on div "[PERSON_NAME] Open Advanced New" at bounding box center [459, 23] width 244 height 29
type input "[PERSON_NAME]"
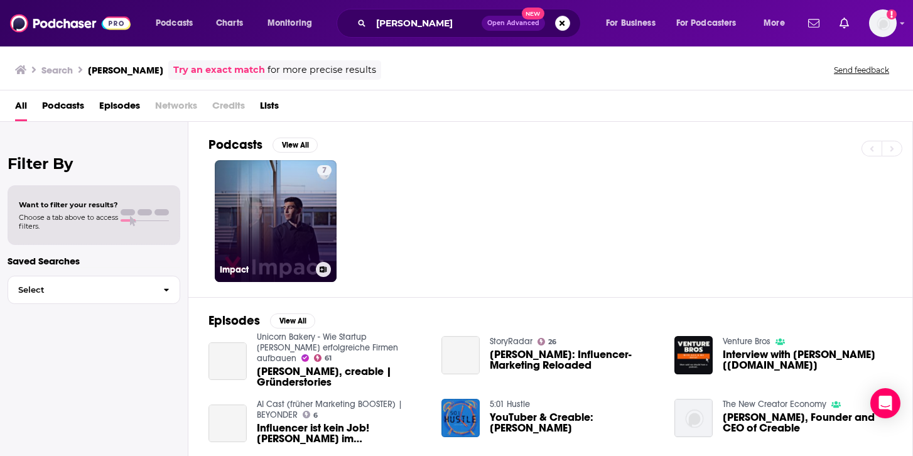
click at [243, 231] on link "7 Impact" at bounding box center [276, 221] width 122 height 122
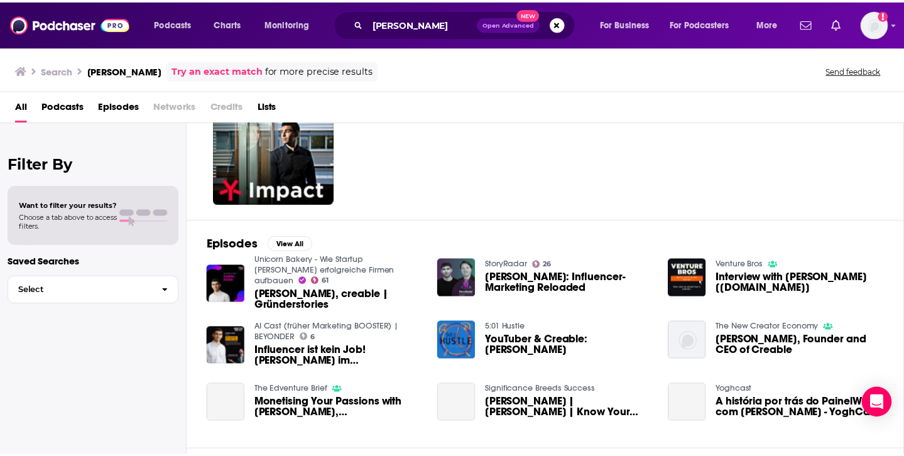
scroll to position [77, 0]
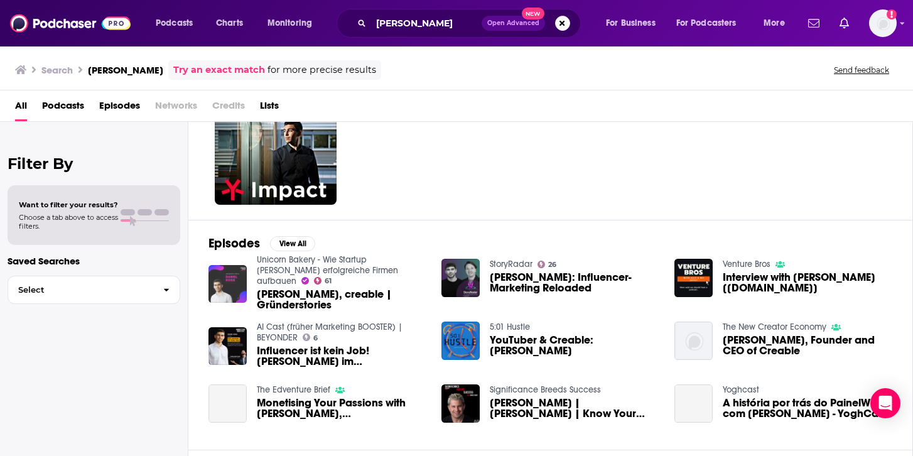
click at [230, 282] on img "Daniel Koss, creable | Gründerstories" at bounding box center [228, 284] width 38 height 38
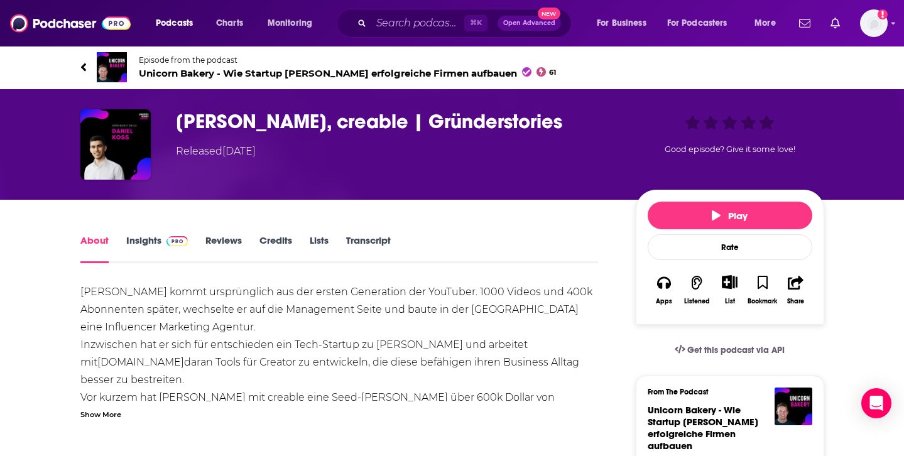
click at [285, 126] on h1 "[PERSON_NAME], creable | Gründerstories" at bounding box center [396, 121] width 440 height 24
click at [136, 242] on link "Insights" at bounding box center [157, 248] width 62 height 29
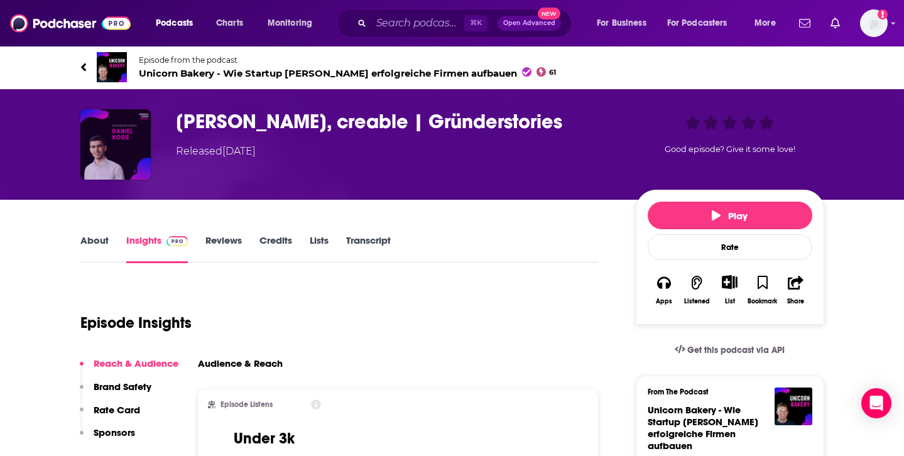
click at [129, 165] on img "Daniel Koss, creable | Gründerstories" at bounding box center [115, 144] width 70 height 70
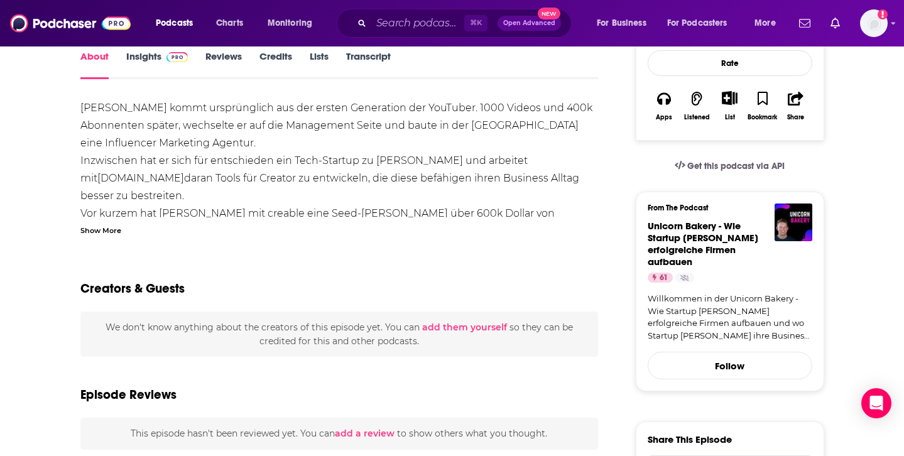
scroll to position [184, 0]
click at [107, 229] on div "Show More" at bounding box center [100, 230] width 41 height 12
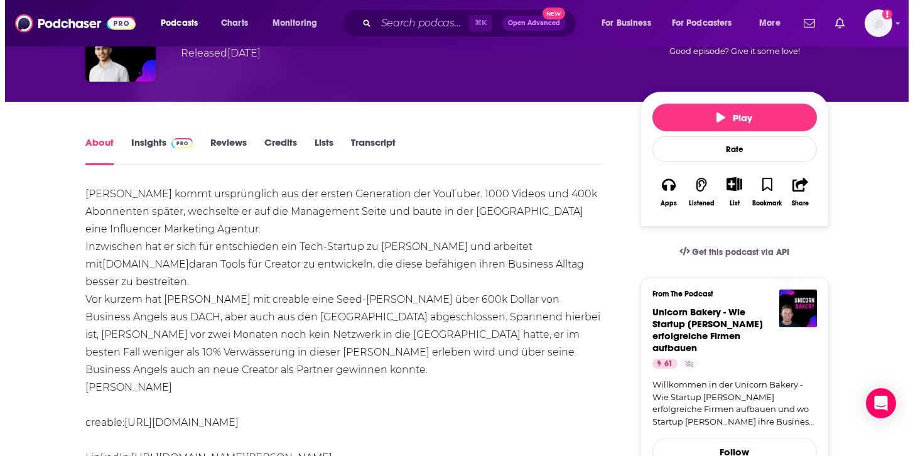
scroll to position [0, 0]
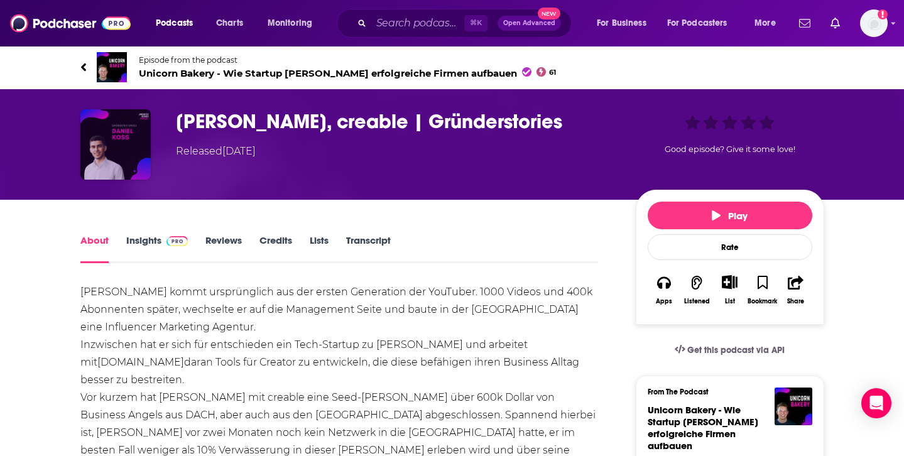
click at [107, 130] on img "Daniel Koss, creable | Gründerstories" at bounding box center [115, 144] width 70 height 70
click at [79, 66] on div "Episode from the podcast Unicorn Bakery - Wie Startup [PERSON_NAME] erfolgreich…" at bounding box center [452, 67] width 762 height 50
click at [85, 65] on icon at bounding box center [83, 67] width 6 height 13
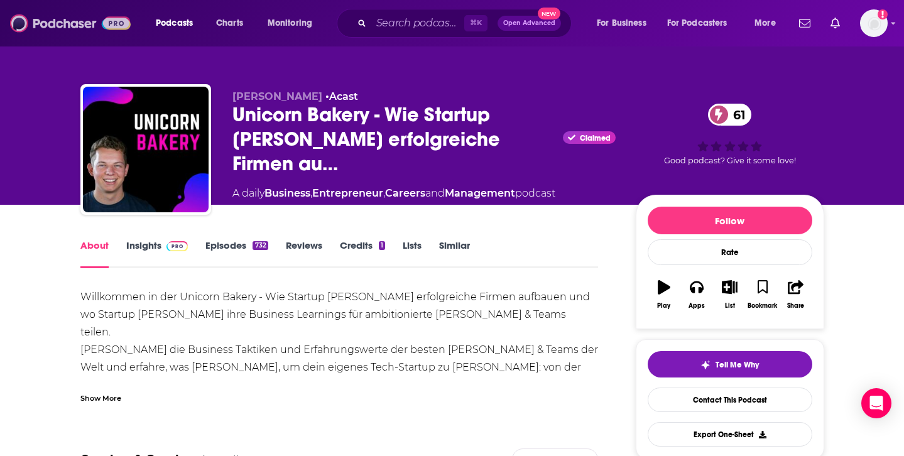
click at [65, 27] on img at bounding box center [70, 23] width 121 height 24
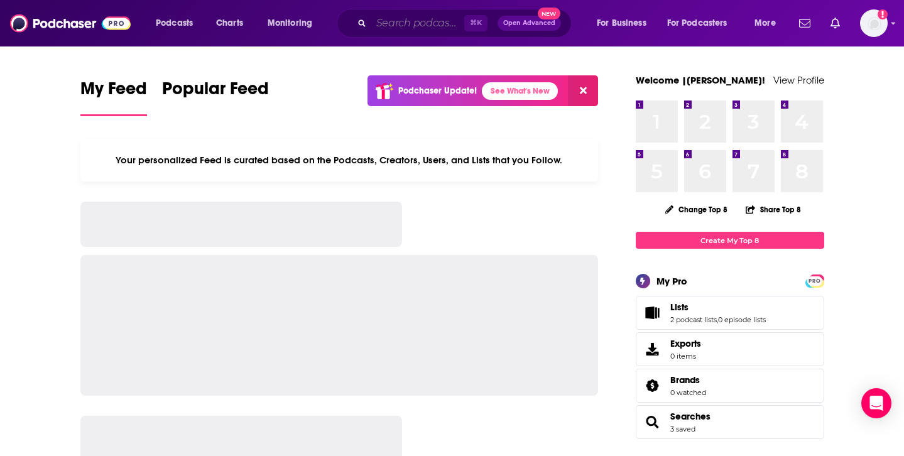
click at [419, 24] on input "Search podcasts, credits, & more..." at bounding box center [417, 23] width 93 height 20
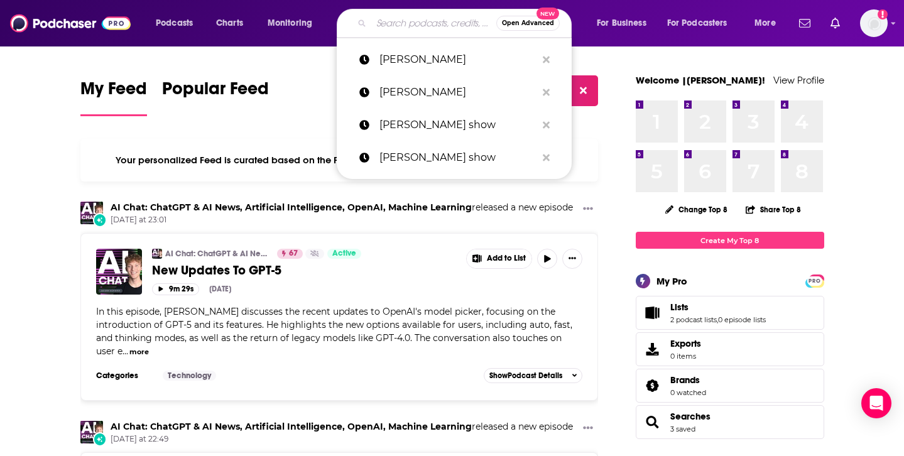
drag, startPoint x: 570, startPoint y: 419, endPoint x: 565, endPoint y: 434, distance: 15.9
click at [570, 421] on h3 "AI Chat: ChatGPT & AI News, Artificial Intelligence, OpenAI, Machine Learning r…" at bounding box center [342, 427] width 462 height 12
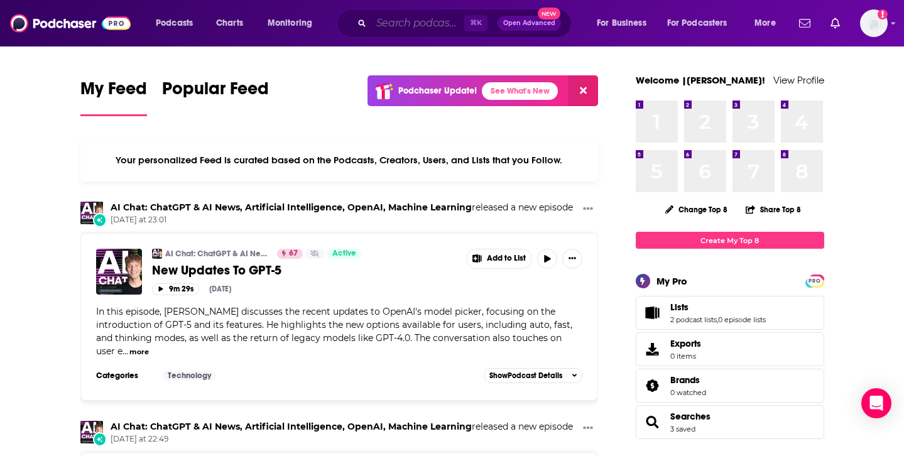
click at [416, 19] on input "Search podcasts, credits, & more..." at bounding box center [417, 23] width 93 height 20
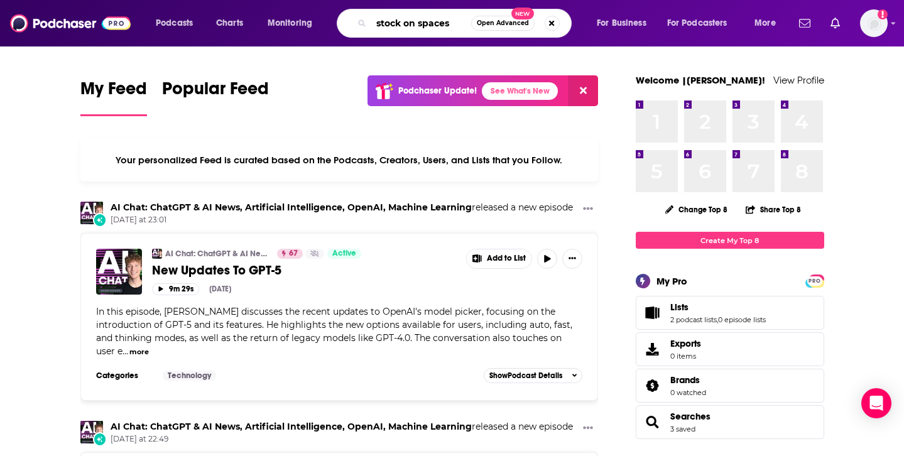
type input "stock on spaces"
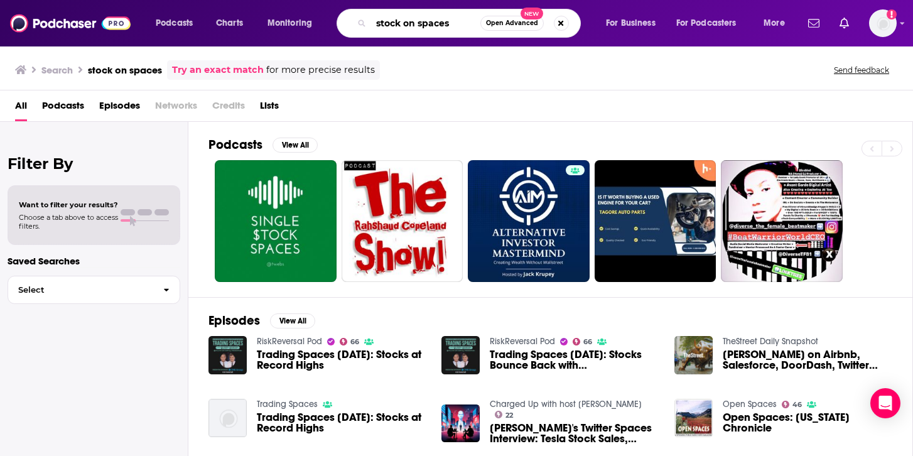
drag, startPoint x: 465, startPoint y: 28, endPoint x: 373, endPoint y: 25, distance: 92.4
click at [373, 25] on input "stock on spaces" at bounding box center [425, 23] width 109 height 20
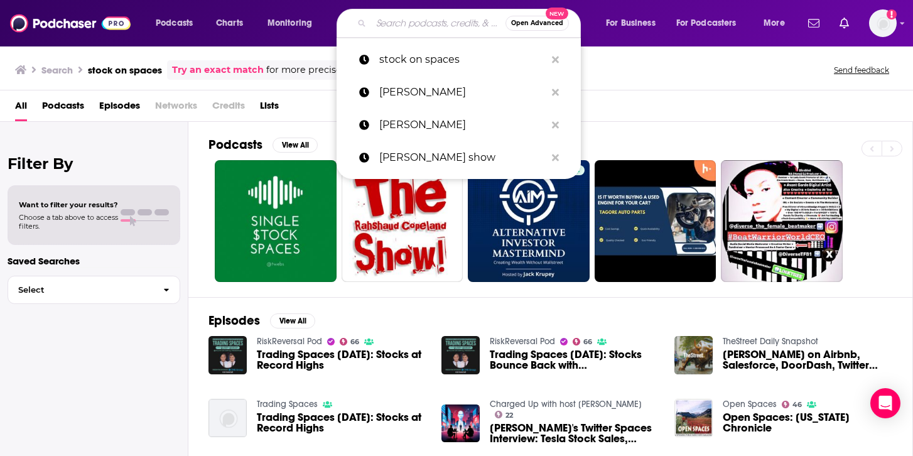
paste input "[PERSON_NAME]: American Optimist"
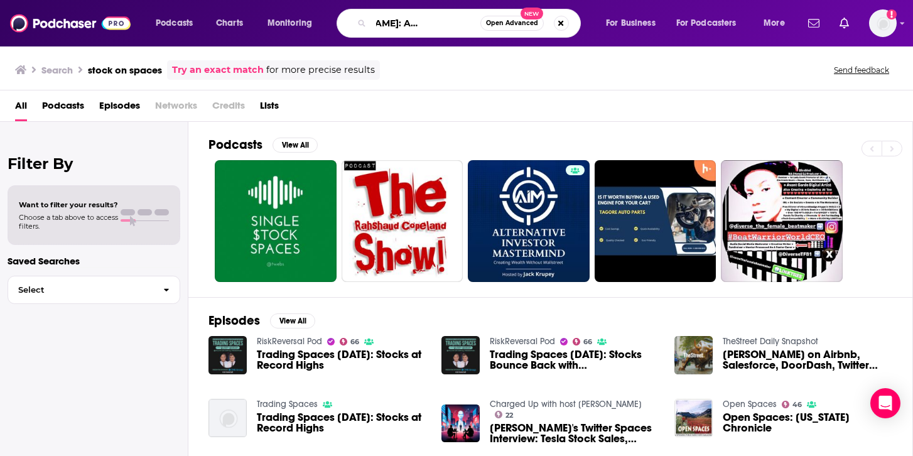
type input "[PERSON_NAME]: American Optimist"
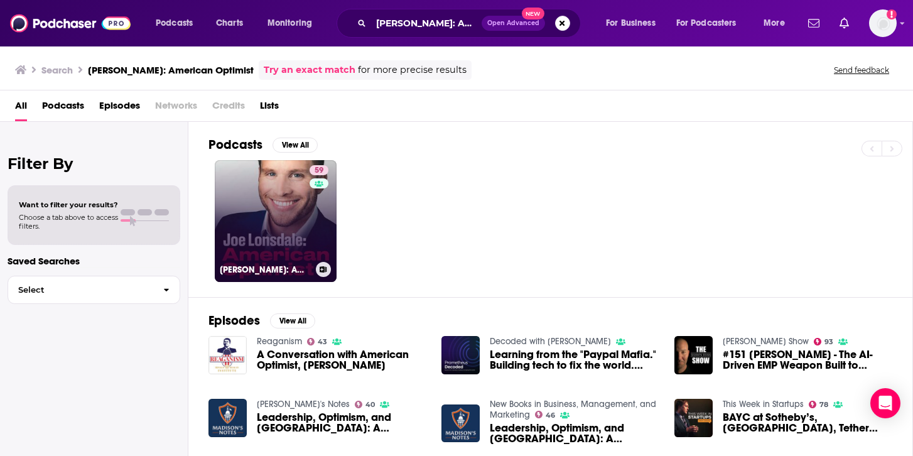
click at [258, 207] on link "59 [PERSON_NAME]: American Optimist" at bounding box center [276, 221] width 122 height 122
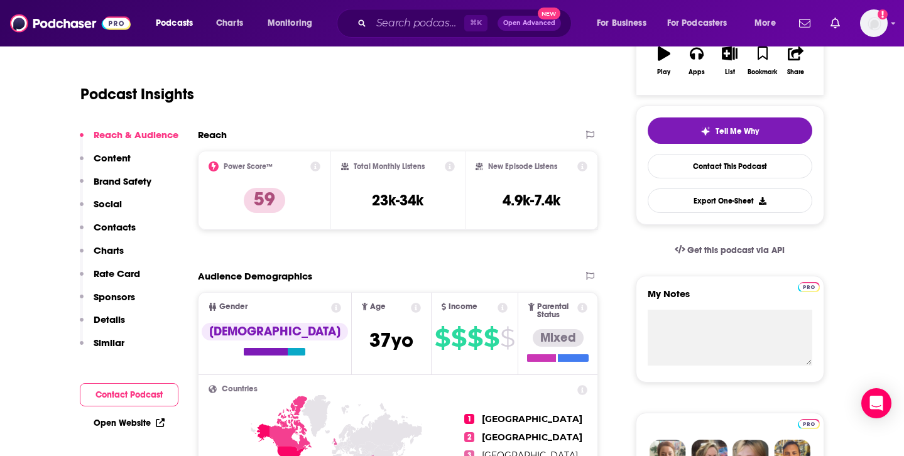
scroll to position [271, 0]
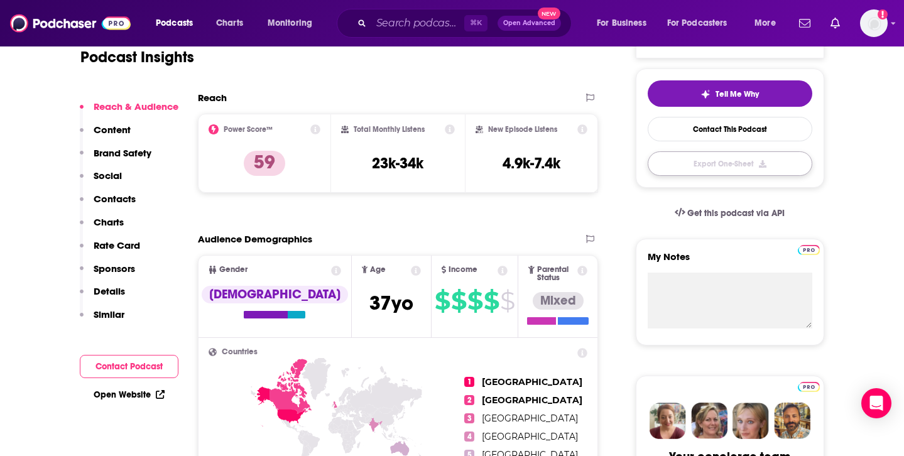
click at [723, 168] on button "Export One-Sheet" at bounding box center [729, 163] width 165 height 24
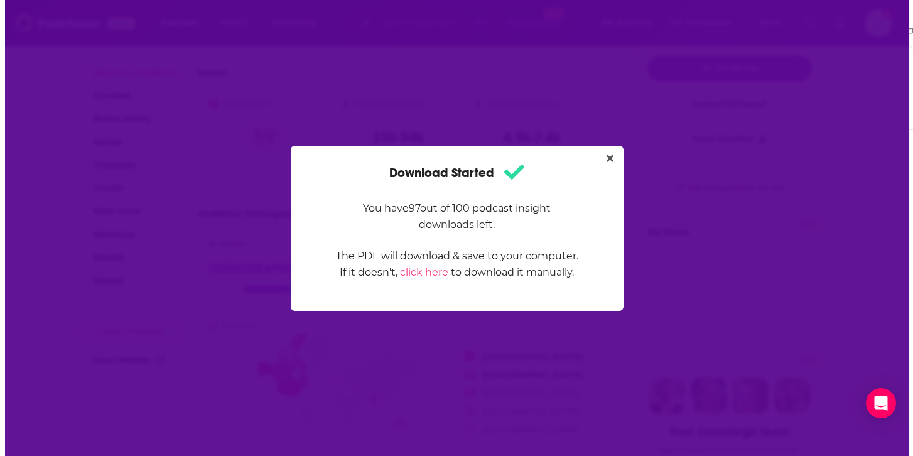
scroll to position [0, 0]
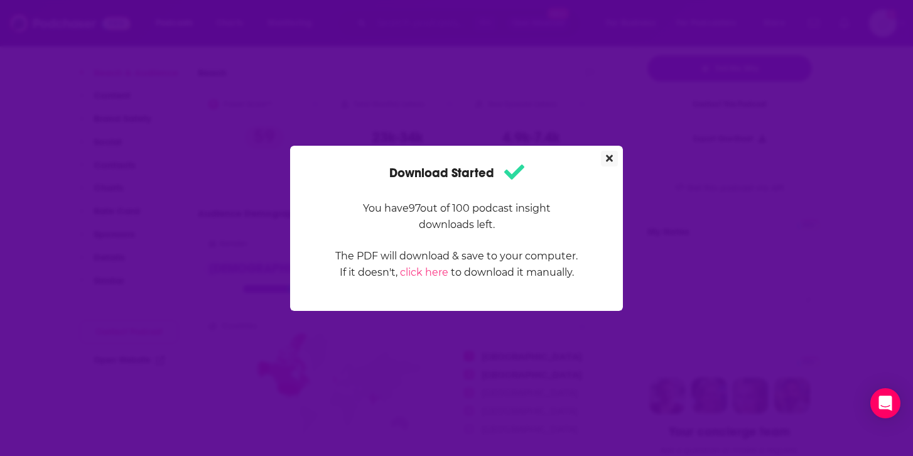
click at [609, 154] on icon "Close" at bounding box center [609, 158] width 7 height 10
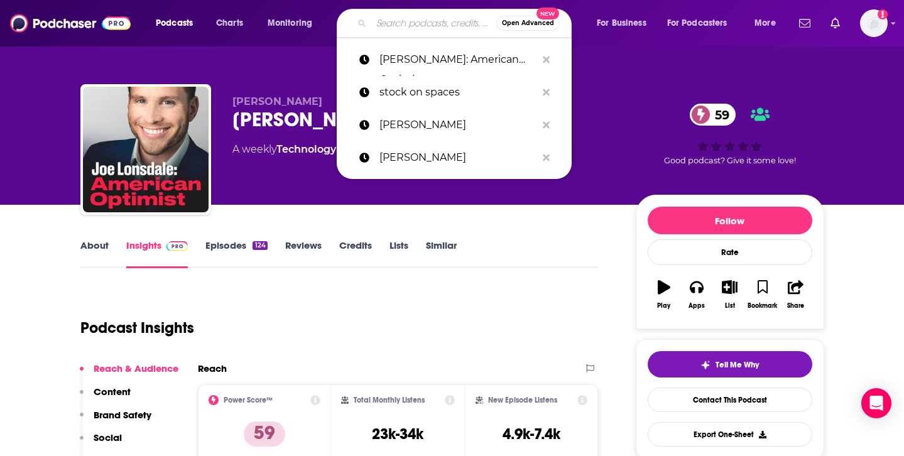
click at [418, 16] on input "Search podcasts, credits, & more..." at bounding box center [433, 23] width 125 height 20
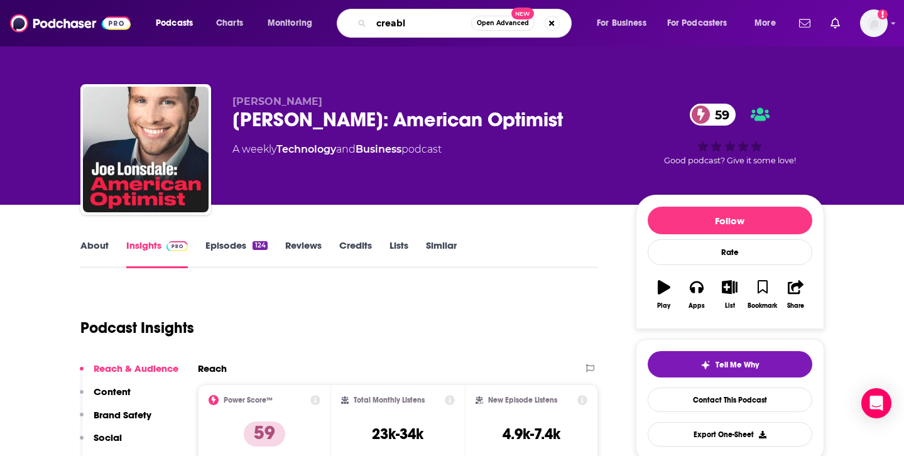
type input "creable"
